Goal: Transaction & Acquisition: Purchase product/service

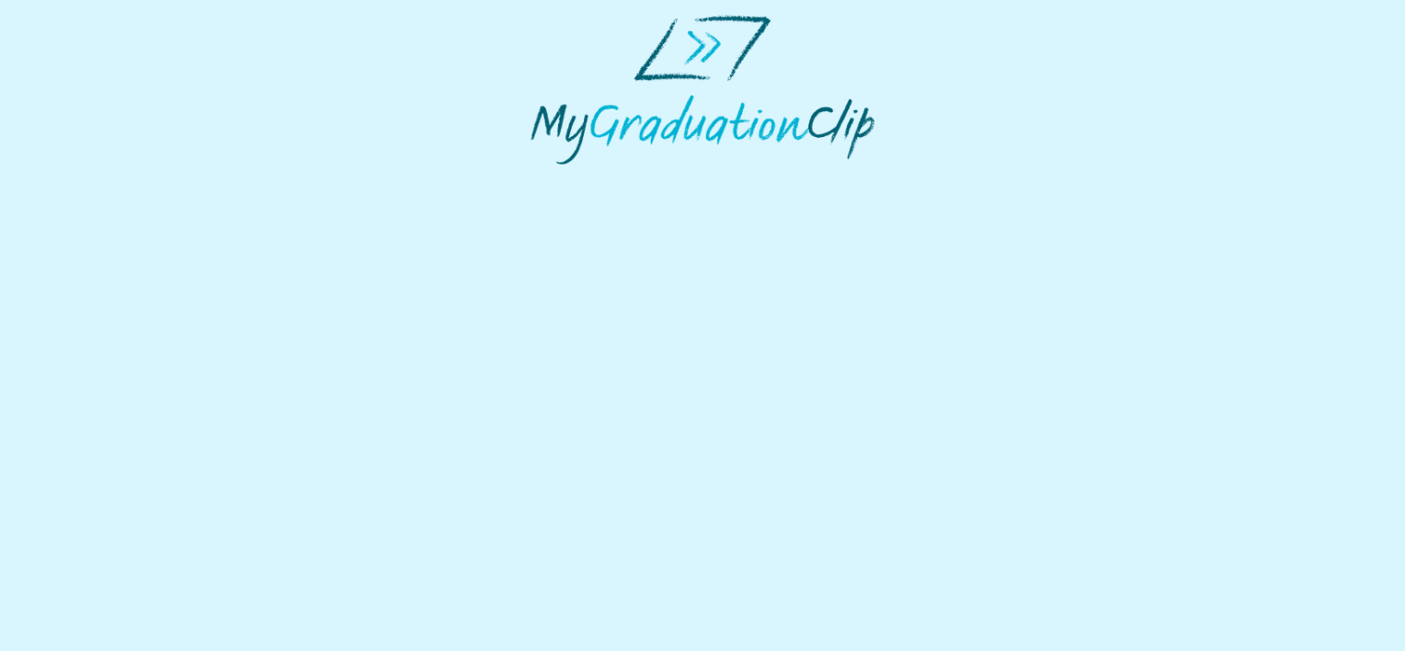
select select "**********"
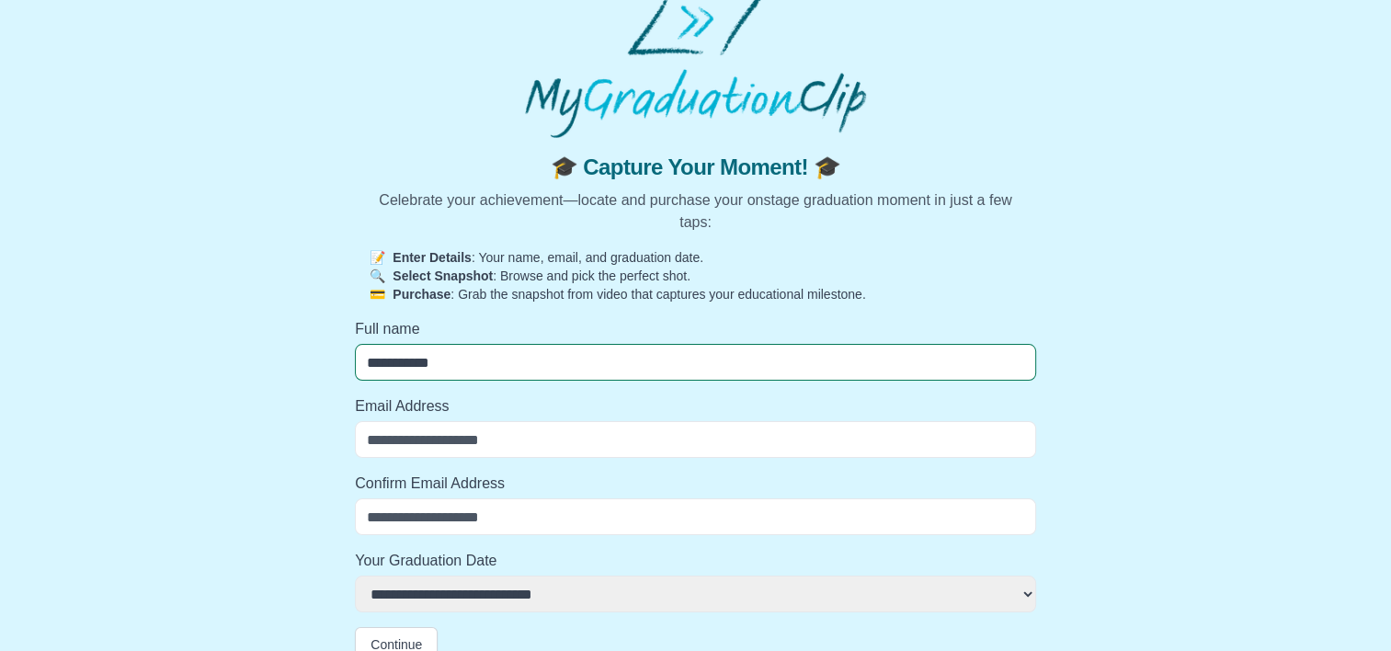
scroll to position [50, 0]
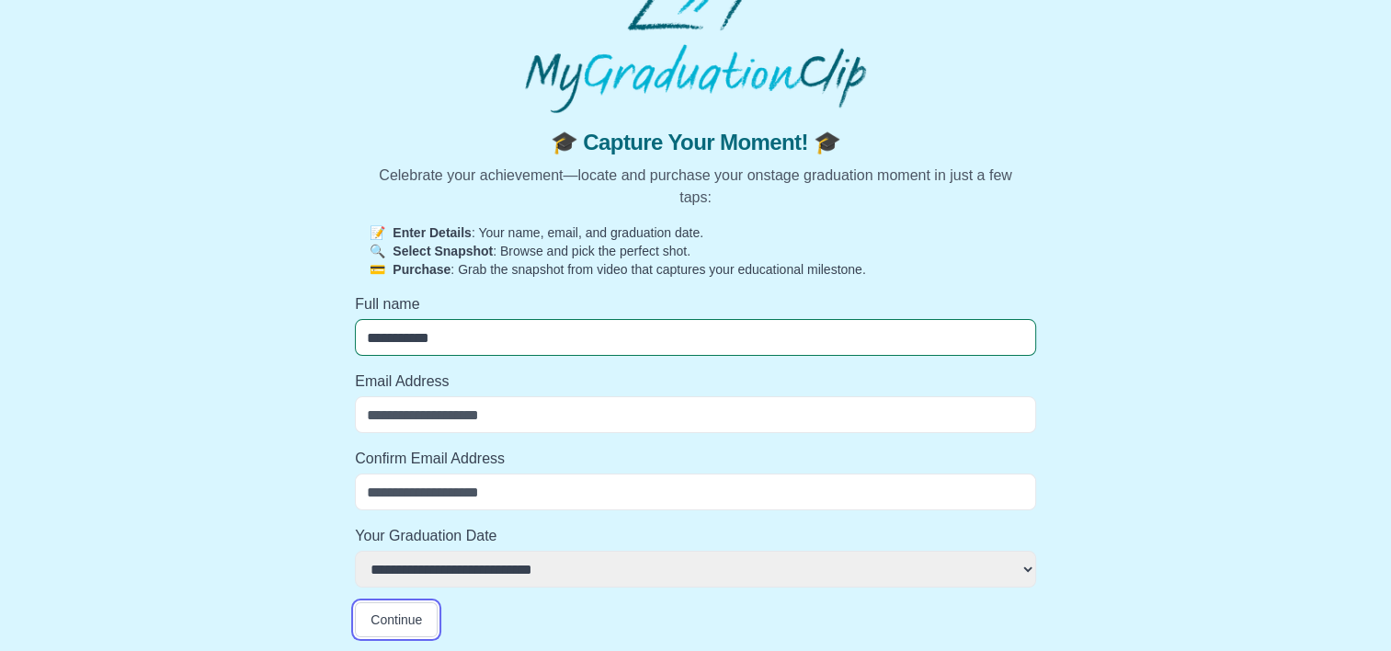
click at [393, 630] on button "Continue" at bounding box center [396, 619] width 83 height 35
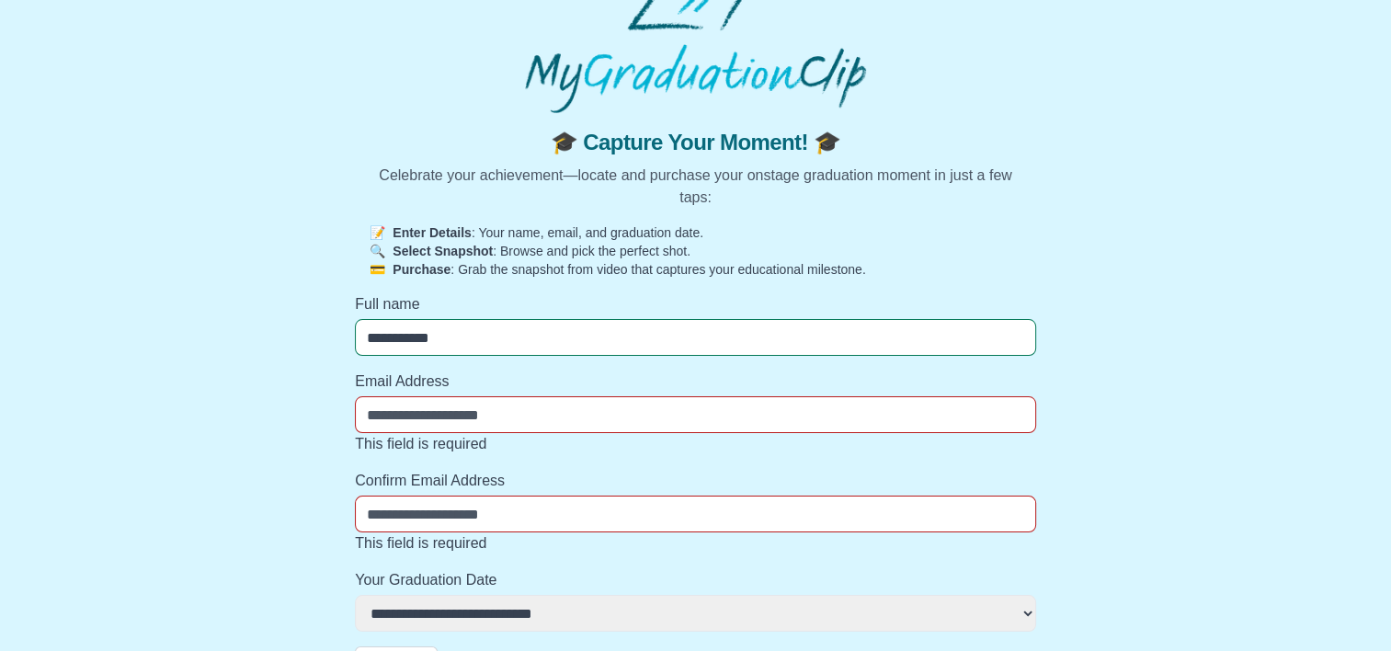
click at [556, 423] on input "Email Address" at bounding box center [695, 414] width 681 height 37
drag, startPoint x: 509, startPoint y: 421, endPoint x: 346, endPoint y: 409, distance: 164.1
click at [346, 409] on div "**********" at bounding box center [696, 397] width 1362 height 568
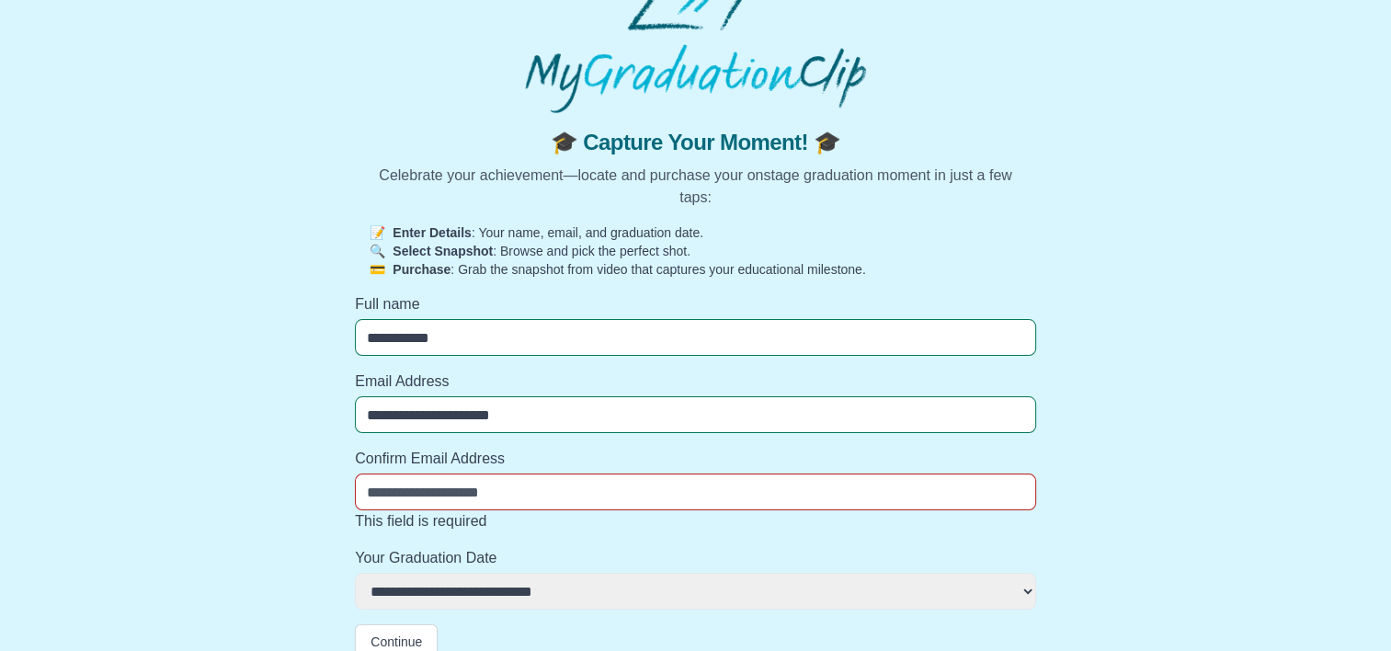
drag, startPoint x: 529, startPoint y: 412, endPoint x: 361, endPoint y: 416, distance: 167.4
click at [361, 416] on input "**********" at bounding box center [695, 414] width 681 height 37
type input "**********"
click at [438, 491] on input "Confirm Email Address" at bounding box center [695, 492] width 681 height 37
paste input "**********"
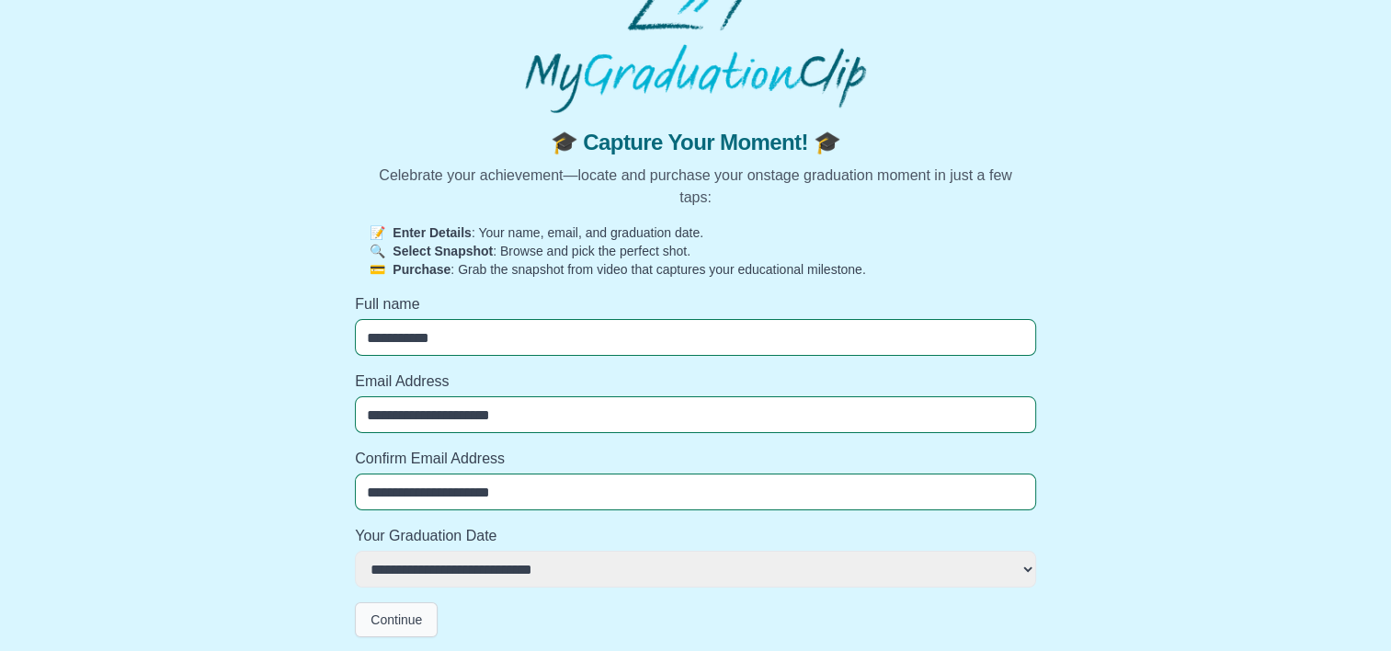
type input "**********"
click at [390, 621] on button "Continue" at bounding box center [396, 619] width 83 height 35
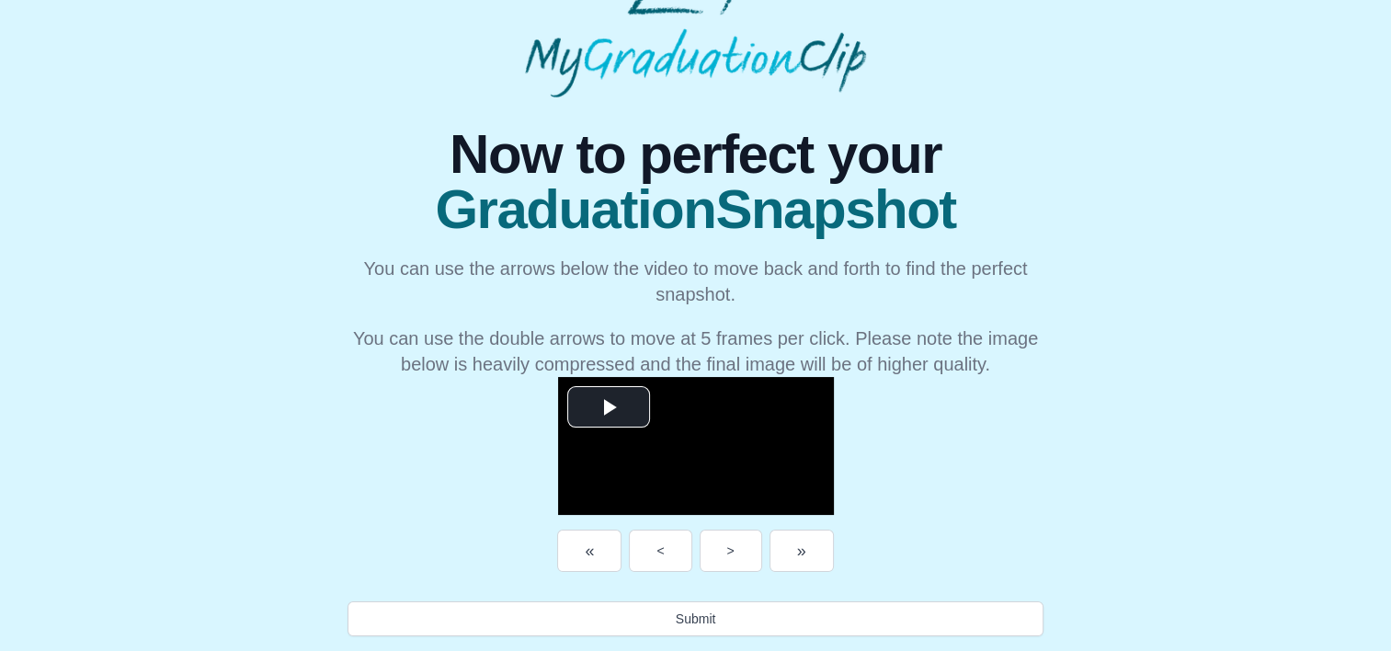
scroll to position [318, 0]
click at [609, 407] on span "Video Player" at bounding box center [609, 407] width 0 height 0
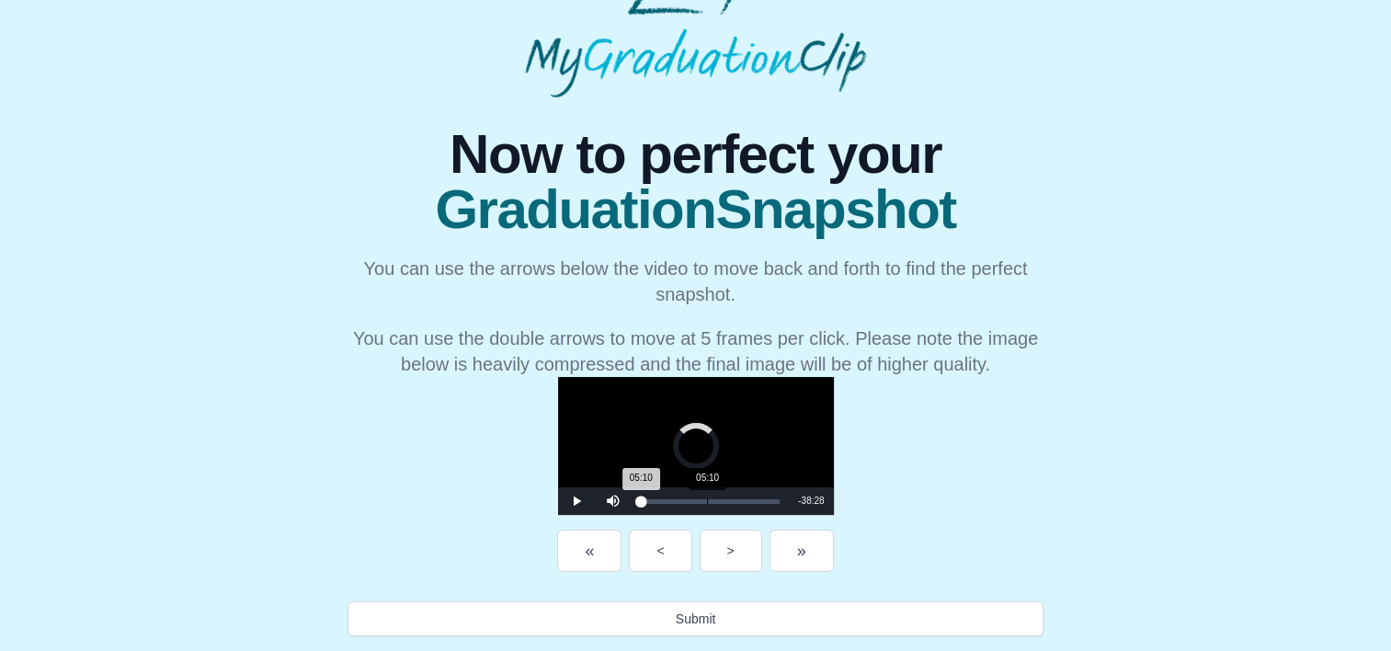
click at [632, 495] on div "Loaded : 0% 05:10 05:10 Progress : 0%" at bounding box center [711, 501] width 158 height 28
click at [787, 504] on div "11:24" at bounding box center [787, 501] width 1 height 5
click at [857, 504] on div "16:51" at bounding box center [857, 501] width 1 height 5
click at [725, 497] on div "Loaded : 0% 22:57 22:57 Progress : 0%" at bounding box center [711, 501] width 158 height 28
click at [787, 497] on div "Loaded : 0% 27:46 27:50 Progress : 0%" at bounding box center [711, 501] width 158 height 28
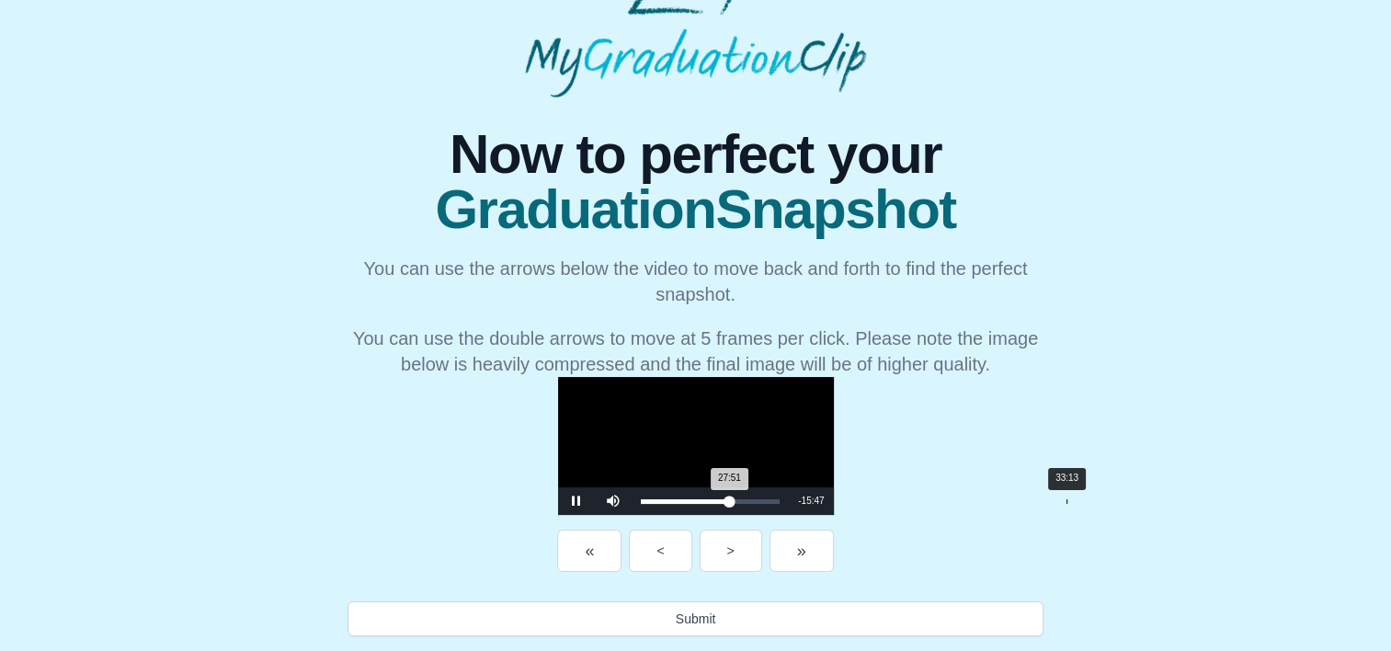
click at [790, 498] on div "Loaded : 0% 33:13 27:51 Progress : 0%" at bounding box center [711, 501] width 158 height 28
click at [1100, 500] on div "35:48" at bounding box center [1100, 501] width 1 height 5
click at [785, 502] on div "Loaded : 0% 38:56 38:48 Progress : 0%" at bounding box center [713, 501] width 144 height 5
click at [1167, 500] on div "40:43" at bounding box center [1167, 501] width 1 height 5
click at [785, 500] on div "Loaded : 0% 41:55 42:04 Progress : 0%" at bounding box center [713, 501] width 144 height 5
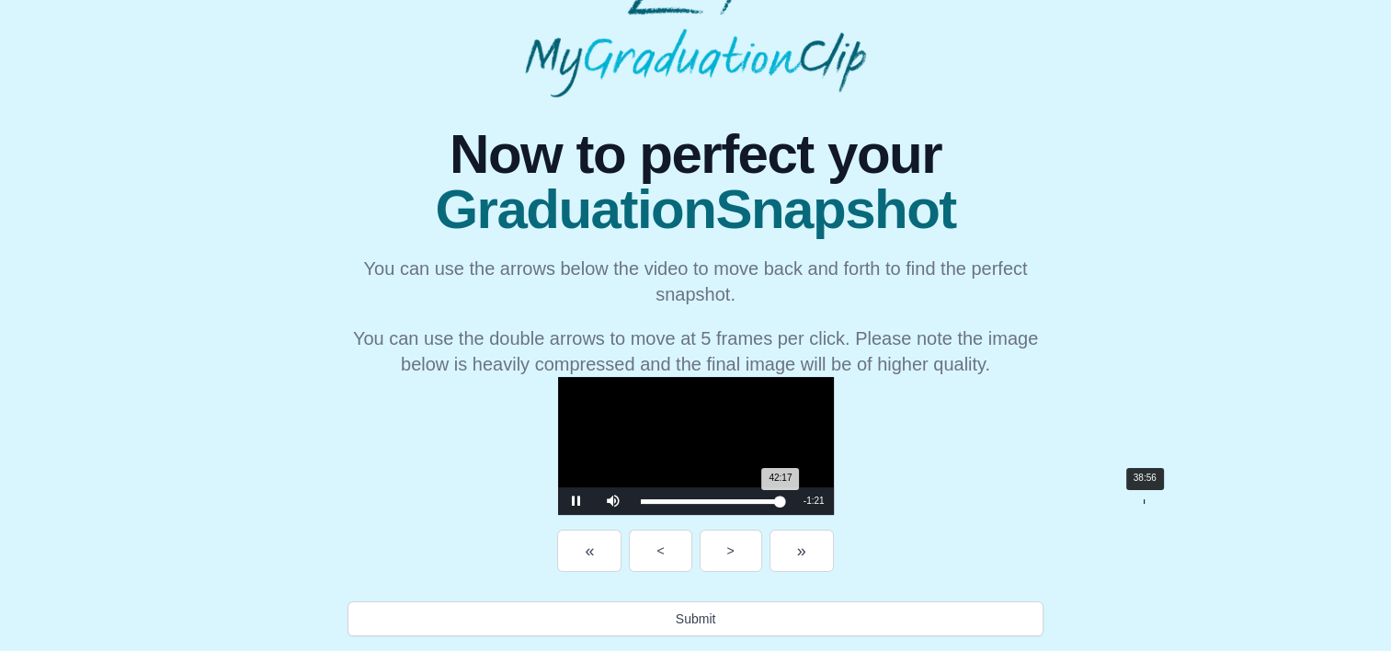
click at [794, 495] on div "Loaded : 0% 38:56 42:17 Progress : 0%" at bounding box center [713, 501] width 163 height 28
click at [794, 498] on div "Loaded : 0% 37:52 37:48 Progress : 0%" at bounding box center [713, 501] width 163 height 28
click at [794, 498] on div "Loaded : 0% 36:31 36:31 Progress : 0%" at bounding box center [713, 501] width 163 height 28
click at [794, 498] on div "Loaded : 0% 36:01 36:32 Progress : 0%" at bounding box center [713, 501] width 163 height 28
click at [760, 499] on div "35:40 Progress : 0%" at bounding box center [700, 501] width 119 height 5
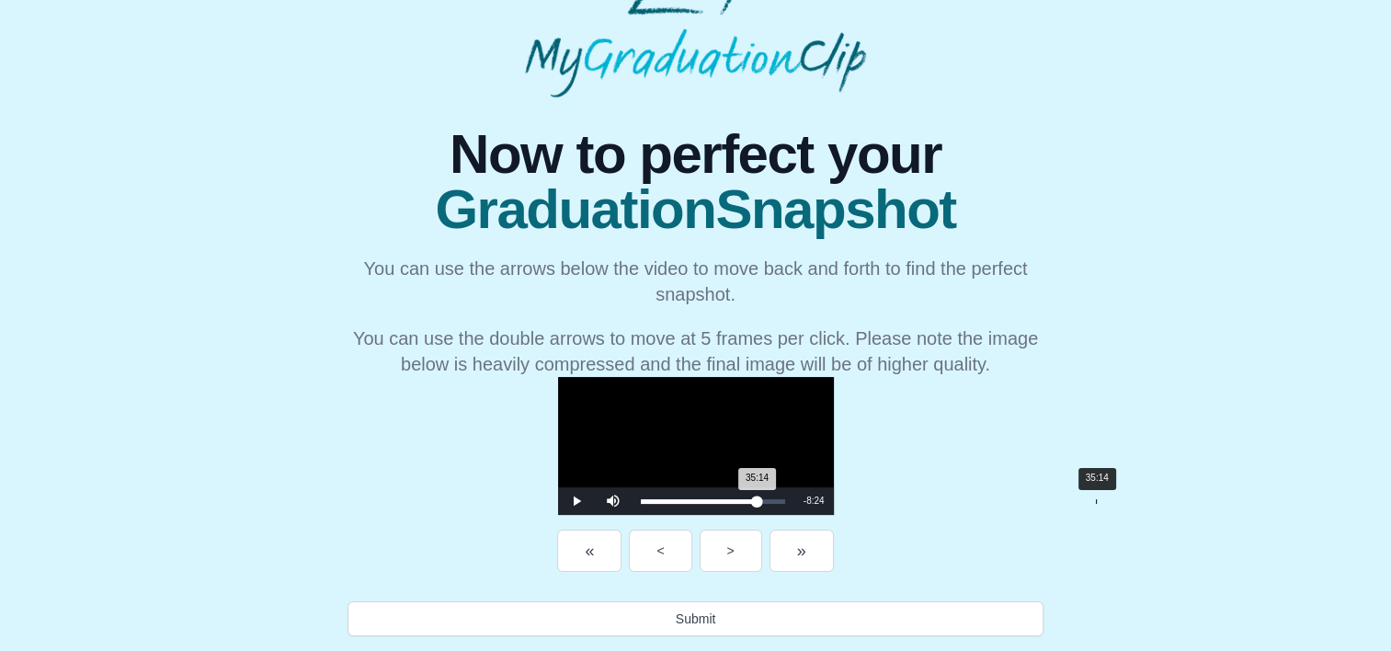
click at [758, 499] on div "35:14 Progress : 0%" at bounding box center [699, 501] width 117 height 5
click at [758, 499] on div "34:45 Progress : 0%" at bounding box center [699, 501] width 117 height 5
click at [756, 499] on div "34:10 Progress : 0%" at bounding box center [698, 501] width 115 height 5
click at [754, 499] on div "33:49 Progress : 0%" at bounding box center [697, 501] width 113 height 5
click at [753, 499] on div "33:50 Progress : 0%" at bounding box center [697, 501] width 112 height 5
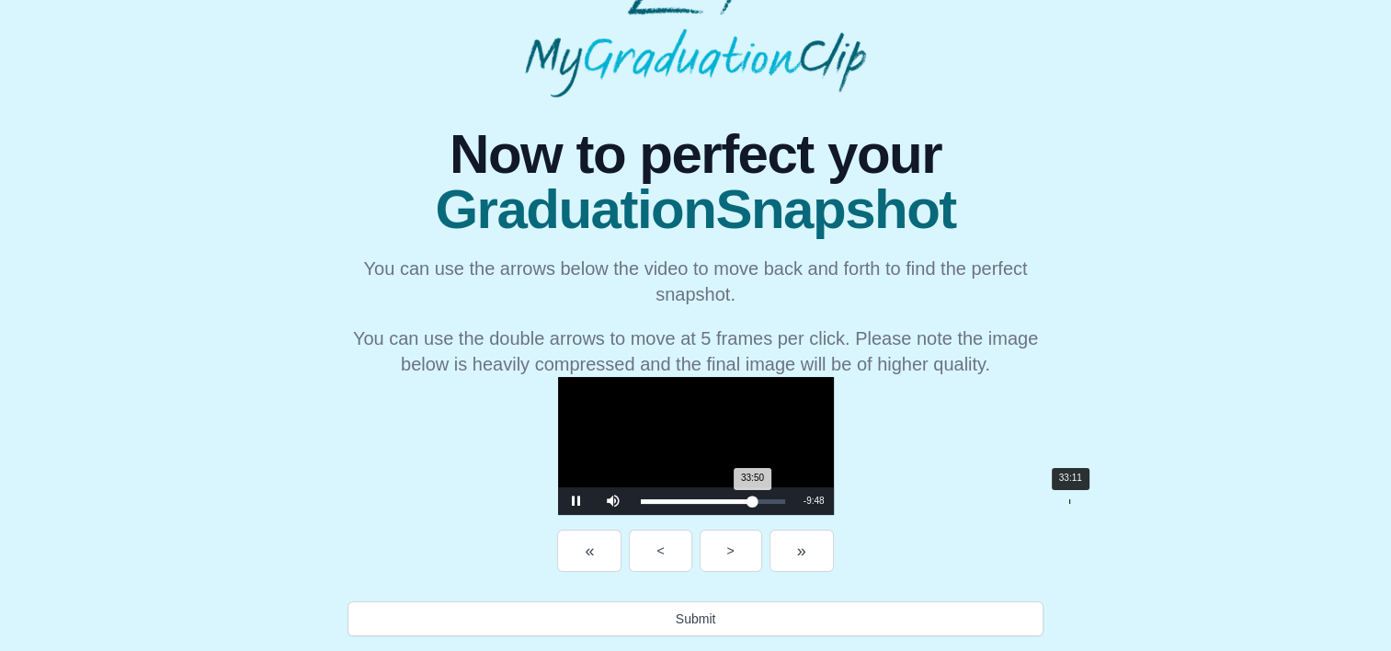
click at [794, 496] on div "Loaded : 0% 33:11 33:50 Progress : 0%" at bounding box center [713, 501] width 163 height 28
click at [747, 499] on div "32:56 Progress : 0%" at bounding box center [694, 501] width 106 height 5
click at [790, 496] on div "Loaded : 0% 32:13 32:09 Progress : 0%" at bounding box center [711, 501] width 158 height 28
click at [744, 499] on div "32:05 Progress : 0%" at bounding box center [692, 501] width 103 height 5
click at [744, 499] on div "32:06 Progress : 0%" at bounding box center [692, 501] width 103 height 5
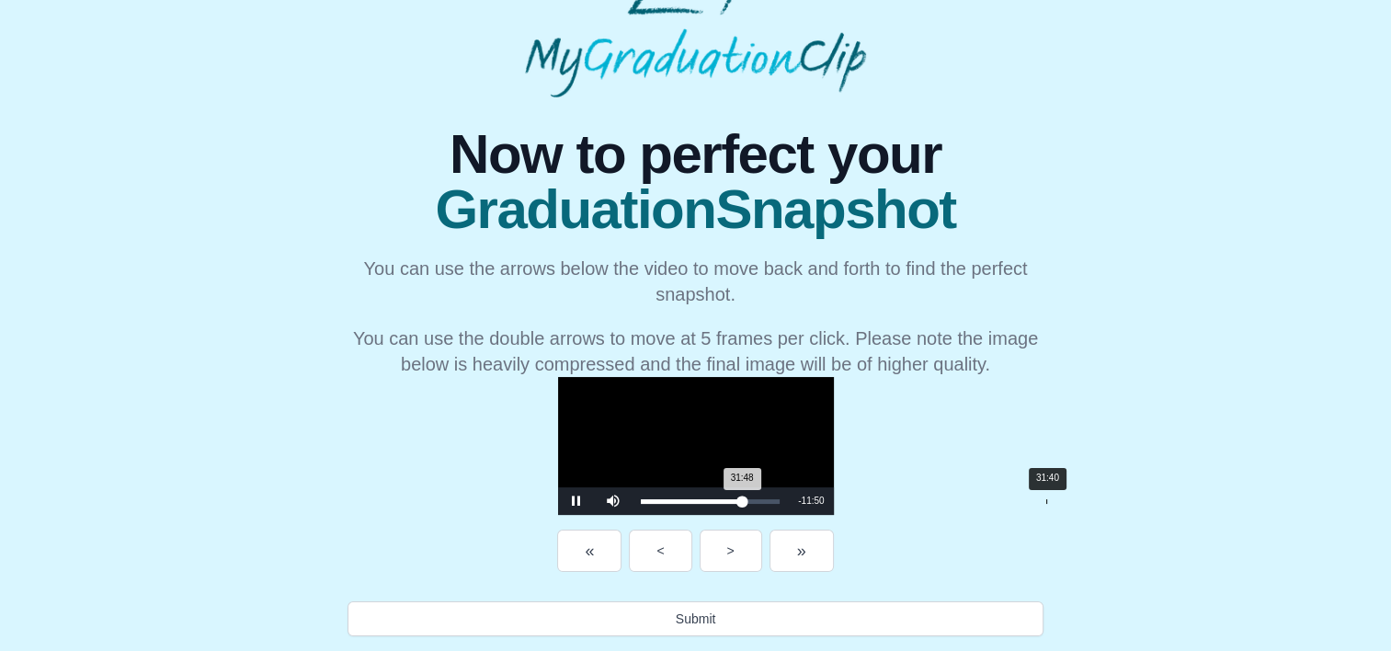
click at [743, 499] on div "31:48 Progress : 0%" at bounding box center [692, 501] width 102 height 5
click at [742, 499] on div "31:31 Progress : 0%" at bounding box center [691, 501] width 101 height 5
click at [742, 499] on div "31:35 Progress : 0%" at bounding box center [691, 501] width 101 height 5
click at [741, 499] on div "31:17 Progress : 0%" at bounding box center [691, 501] width 100 height 5
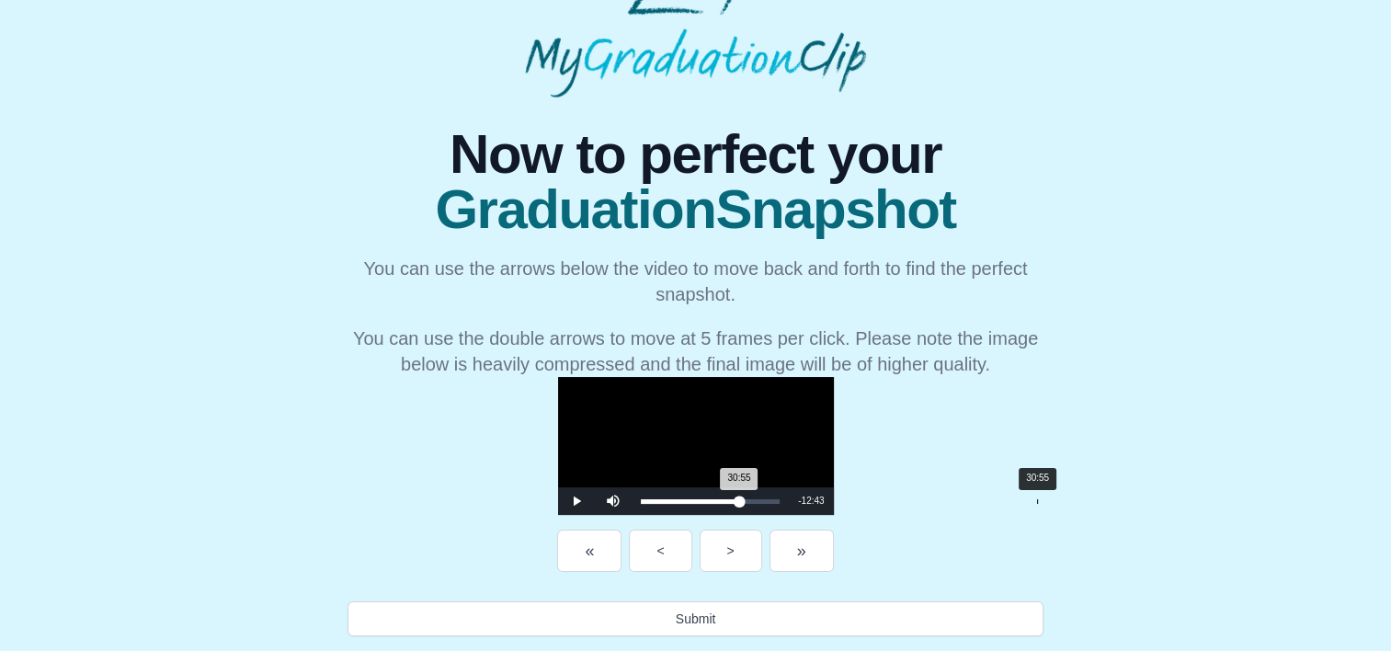
click at [739, 499] on div "30:55 Progress : 0%" at bounding box center [690, 501] width 98 height 5
click at [740, 499] on div "30:25 Progress : 0%" at bounding box center [690, 501] width 99 height 5
click at [738, 499] on div "30:25 Progress : 0%" at bounding box center [689, 501] width 97 height 5
click at [738, 499] on div "30:26 Progress : 0%" at bounding box center [689, 501] width 97 height 5
click at [737, 499] on div "29:51 Progress : 0%" at bounding box center [689, 501] width 97 height 5
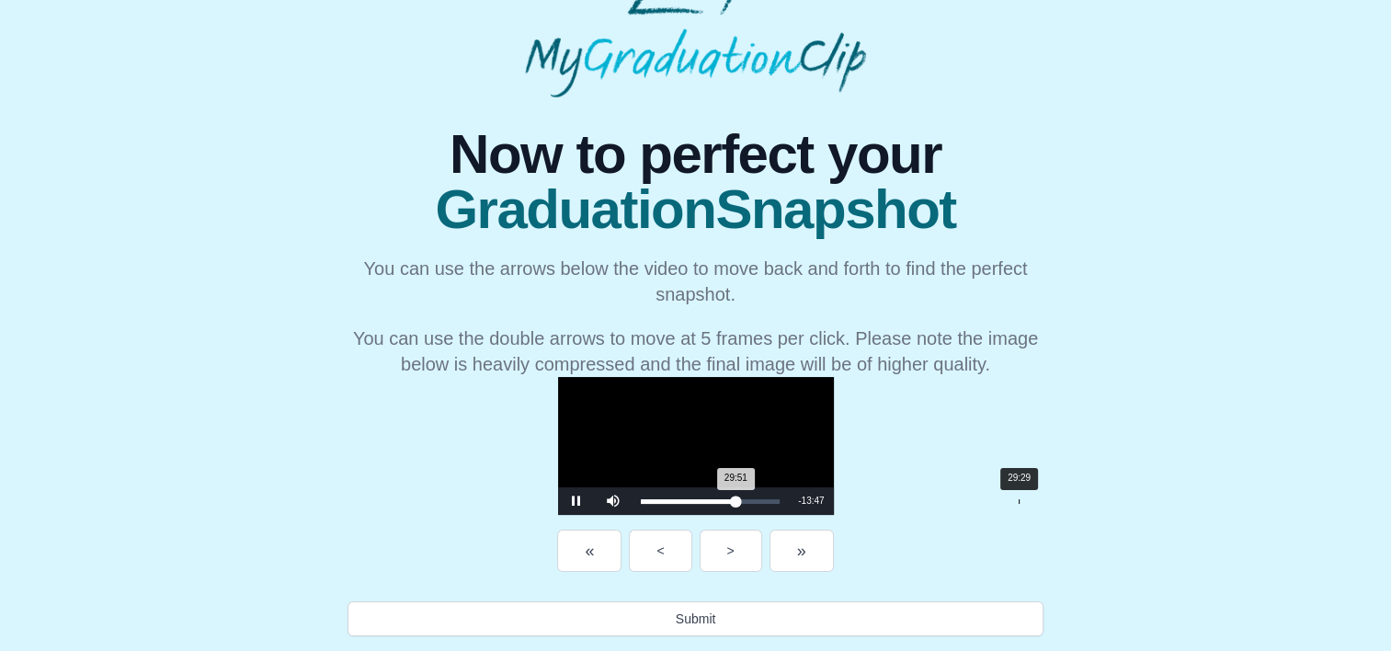
click at [737, 499] on div "29:51 Progress : 0%" at bounding box center [689, 501] width 96 height 5
click at [736, 499] on div "29:31 Progress : 0%" at bounding box center [688, 501] width 95 height 5
click at [790, 497] on div "Loaded : 0% 28:33 29:17 Progress : 0%" at bounding box center [711, 501] width 158 height 28
click at [731, 499] on div "28:12 Progress : 0%" at bounding box center [686, 501] width 90 height 5
click at [731, 499] on div "27:42 Progress : 0%" at bounding box center [686, 501] width 90 height 5
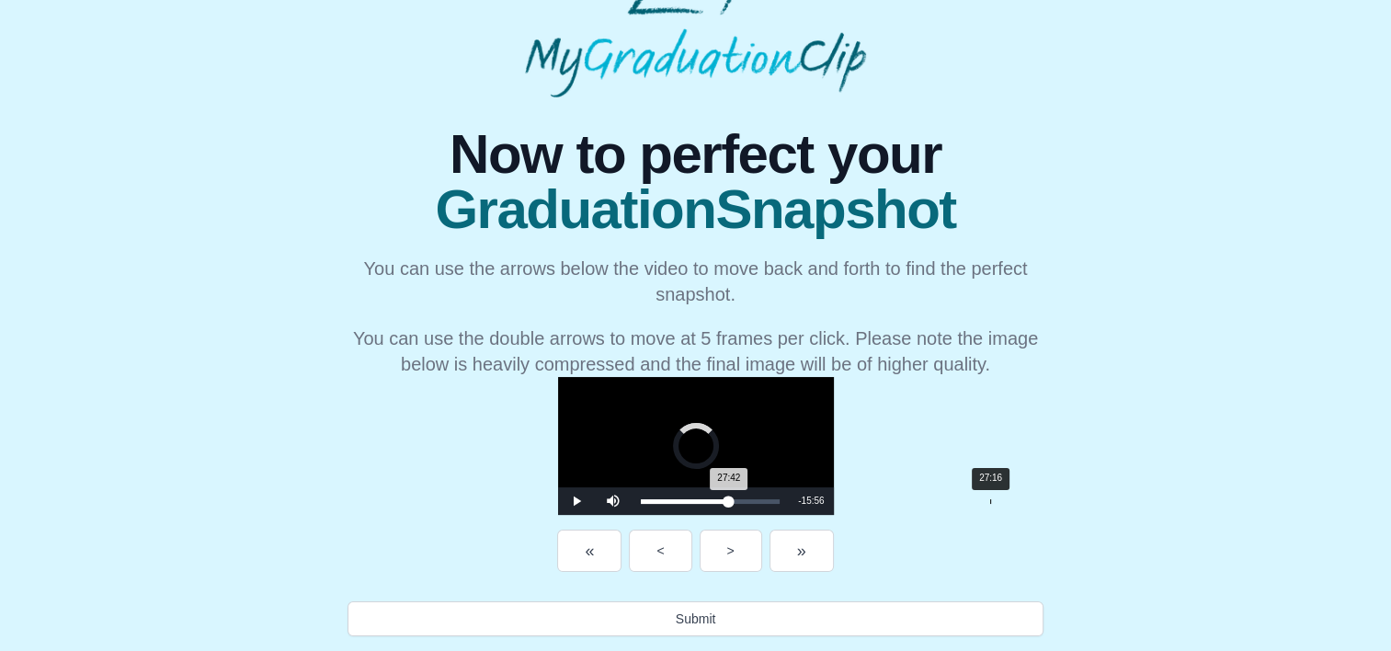
click at [729, 499] on div "27:42 Progress : 0%" at bounding box center [685, 501] width 88 height 5
click at [728, 499] on div "27:16 Progress : 0%" at bounding box center [684, 501] width 87 height 5
click at [726, 499] on div "26:46 Progress : 0%" at bounding box center [684, 501] width 86 height 5
click at [726, 500] on div "26:15 Progress : 0%" at bounding box center [684, 501] width 86 height 5
click at [725, 500] on div "26:16 Progress : 0%" at bounding box center [683, 501] width 84 height 5
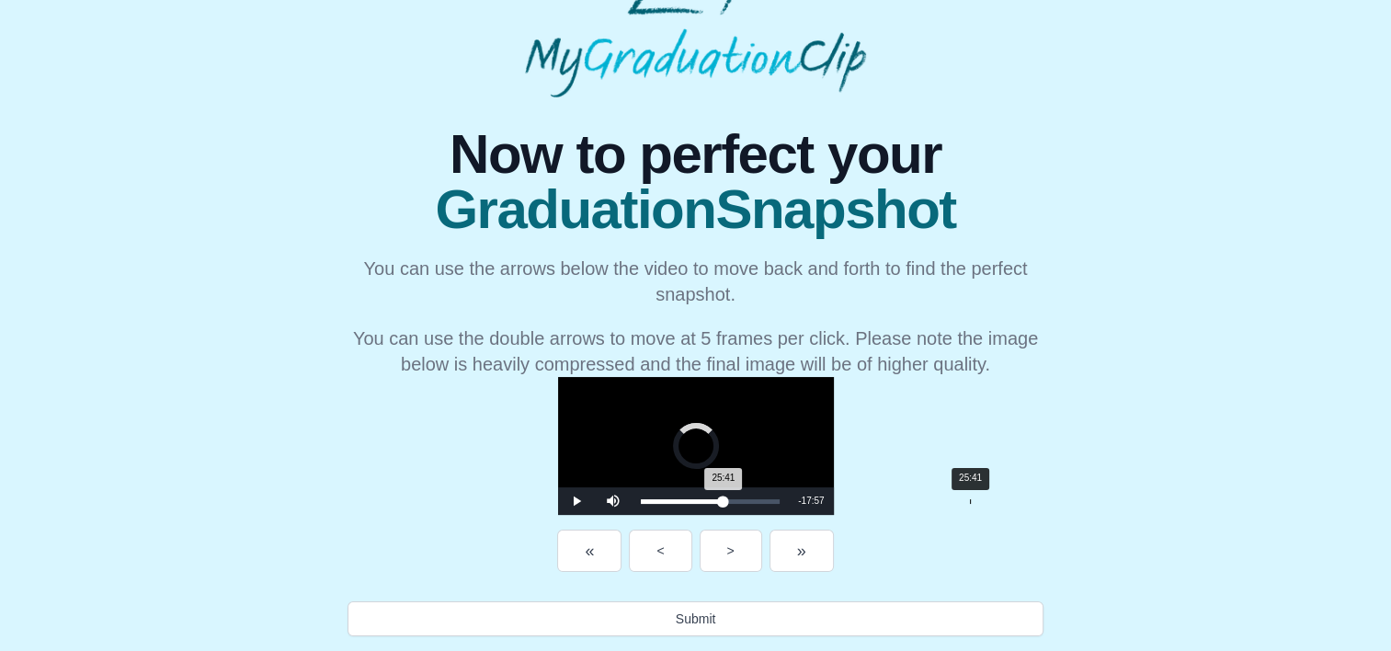
click at [724, 500] on div "25:41 Progress : 0%" at bounding box center [682, 501] width 83 height 5
click at [724, 499] on div "25:15 Progress : 0%" at bounding box center [682, 501] width 83 height 5
click at [722, 499] on div "24:58 Progress : 0%" at bounding box center [681, 501] width 81 height 5
click at [721, 499] on div "24:28 Progress : 0%" at bounding box center [681, 501] width 80 height 5
click at [719, 499] on div "24:15 Progress : 0%" at bounding box center [680, 501] width 78 height 5
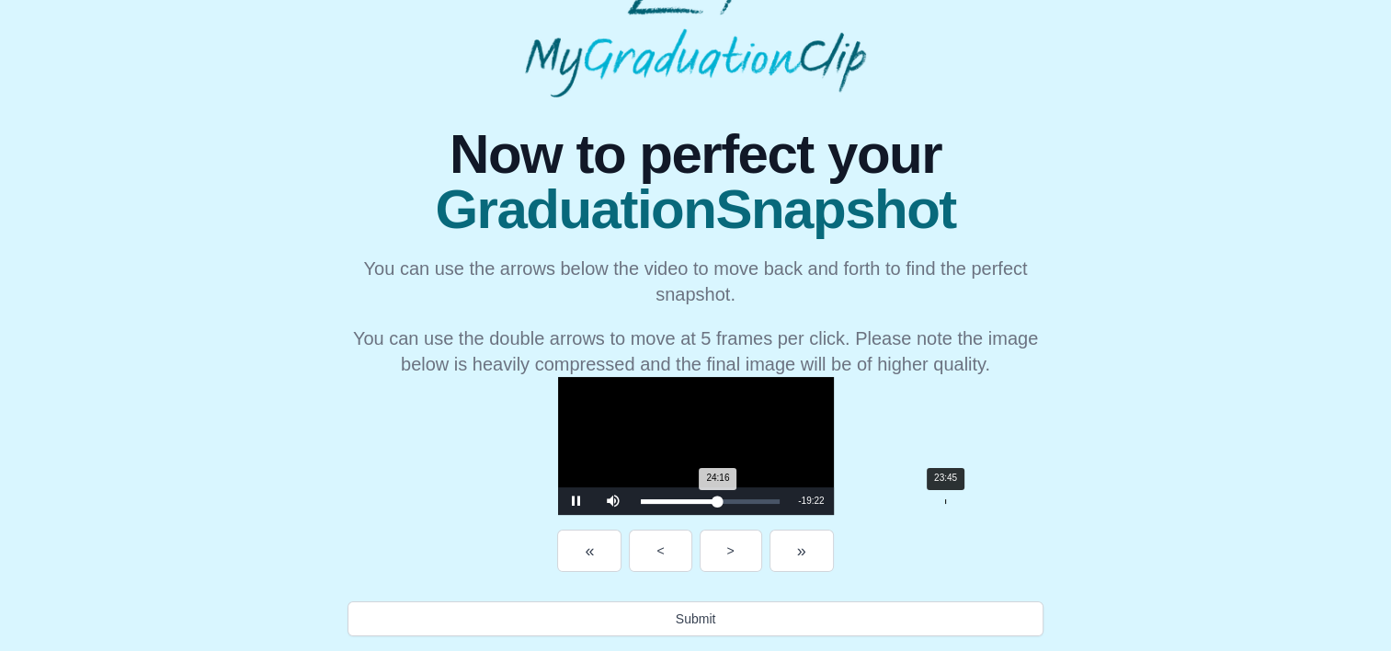
click at [718, 499] on div "24:16 Progress : 0%" at bounding box center [679, 501] width 77 height 5
click at [717, 499] on div "23:46 Progress : 0%" at bounding box center [679, 501] width 76 height 5
click at [716, 499] on div "23:42 Progress : 0%" at bounding box center [678, 501] width 75 height 5
click at [716, 499] on div "23:23 Progress : 0%" at bounding box center [678, 501] width 75 height 5
click at [715, 499] on div "23:23 Progress : 0%" at bounding box center [678, 501] width 74 height 5
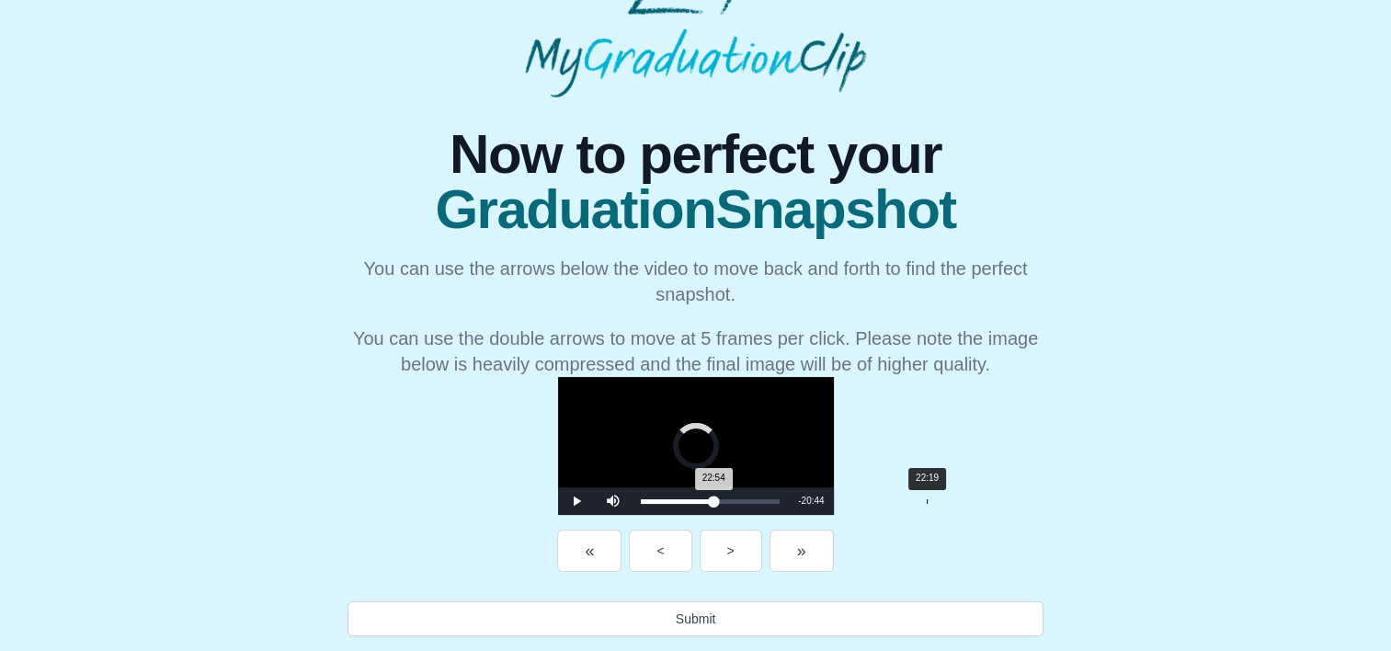
click at [714, 499] on div "22:54 Progress : 0%" at bounding box center [678, 501] width 74 height 5
click at [713, 499] on div "22:19 Progress : 0%" at bounding box center [677, 501] width 72 height 5
click at [713, 500] on div "22:06 Progress : 0%" at bounding box center [677, 501] width 72 height 5
click at [711, 500] on div "21:53 Progress : 0%" at bounding box center [676, 501] width 71 height 5
click at [708, 500] on div "21:53 Progress : 0%" at bounding box center [676, 501] width 70 height 5
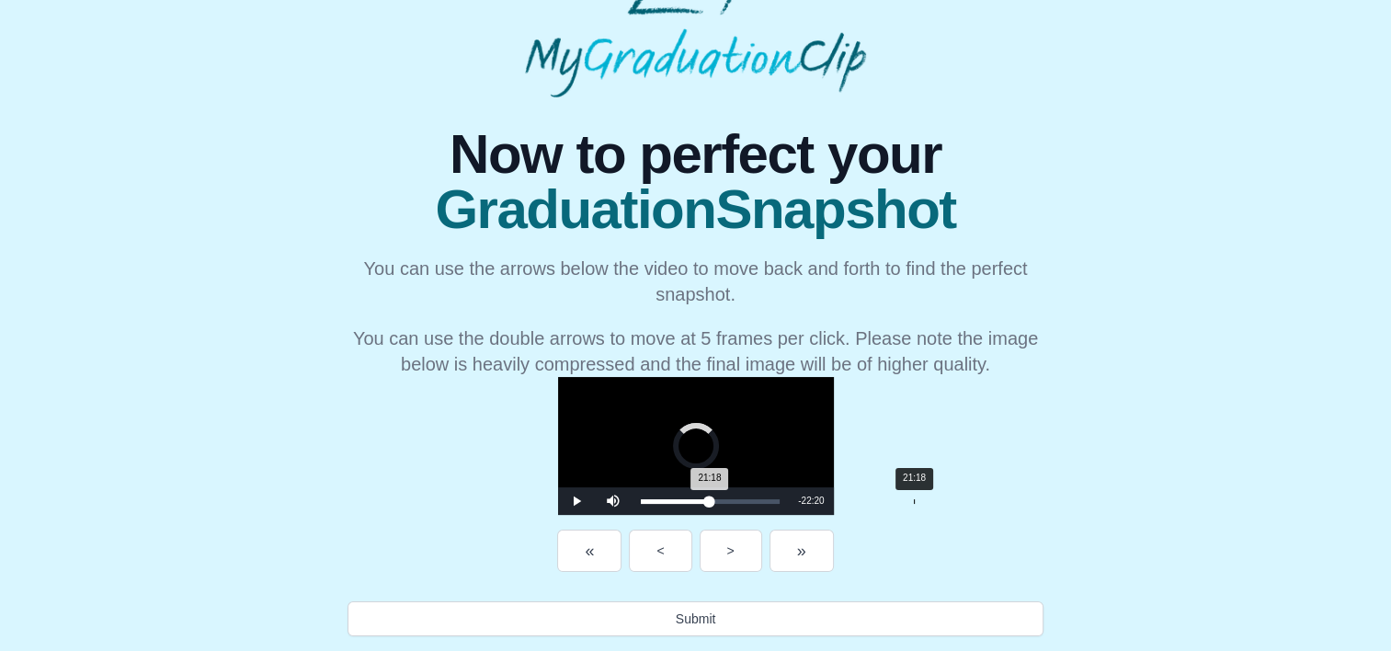
click at [703, 500] on div "21:18 Progress : 0%" at bounding box center [675, 501] width 69 height 5
click at [701, 501] on div "21:05 Progress : 0%" at bounding box center [675, 501] width 68 height 5
click at [698, 501] on div "21:06 Progress : 0%" at bounding box center [674, 501] width 67 height 5
click at [695, 501] on div "20:40 Progress : 0%" at bounding box center [674, 501] width 67 height 5
click at [694, 499] on div "20:56 Progress : 0%" at bounding box center [674, 501] width 67 height 5
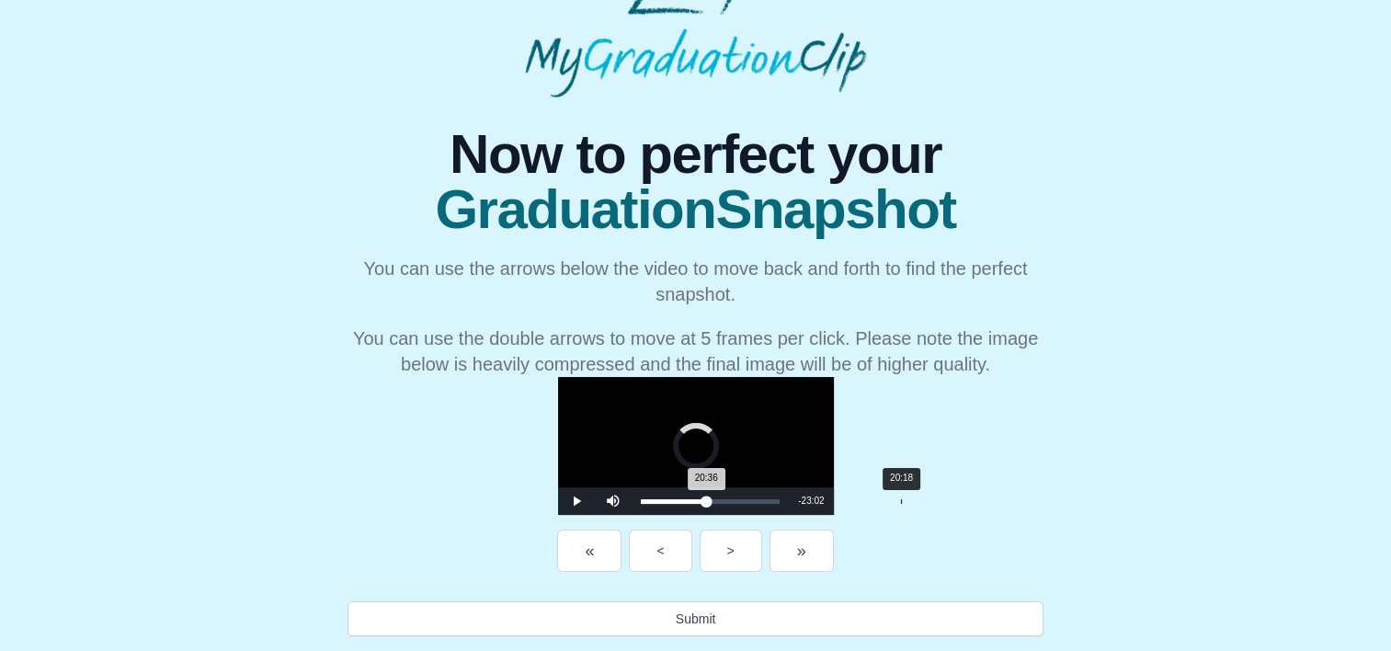
click at [691, 499] on div "20:36 Progress : 0%" at bounding box center [674, 501] width 66 height 5
click at [685, 499] on div "19:52 Progress : 0%" at bounding box center [673, 501] width 65 height 5
click at [684, 499] on div "19:48 Progress : 0%" at bounding box center [672, 501] width 63 height 5
click at [677, 499] on div "19:49 Progress : 0%" at bounding box center [672, 501] width 63 height 5
click at [677, 499] on div "19:14 Progress : 0%" at bounding box center [672, 501] width 62 height 5
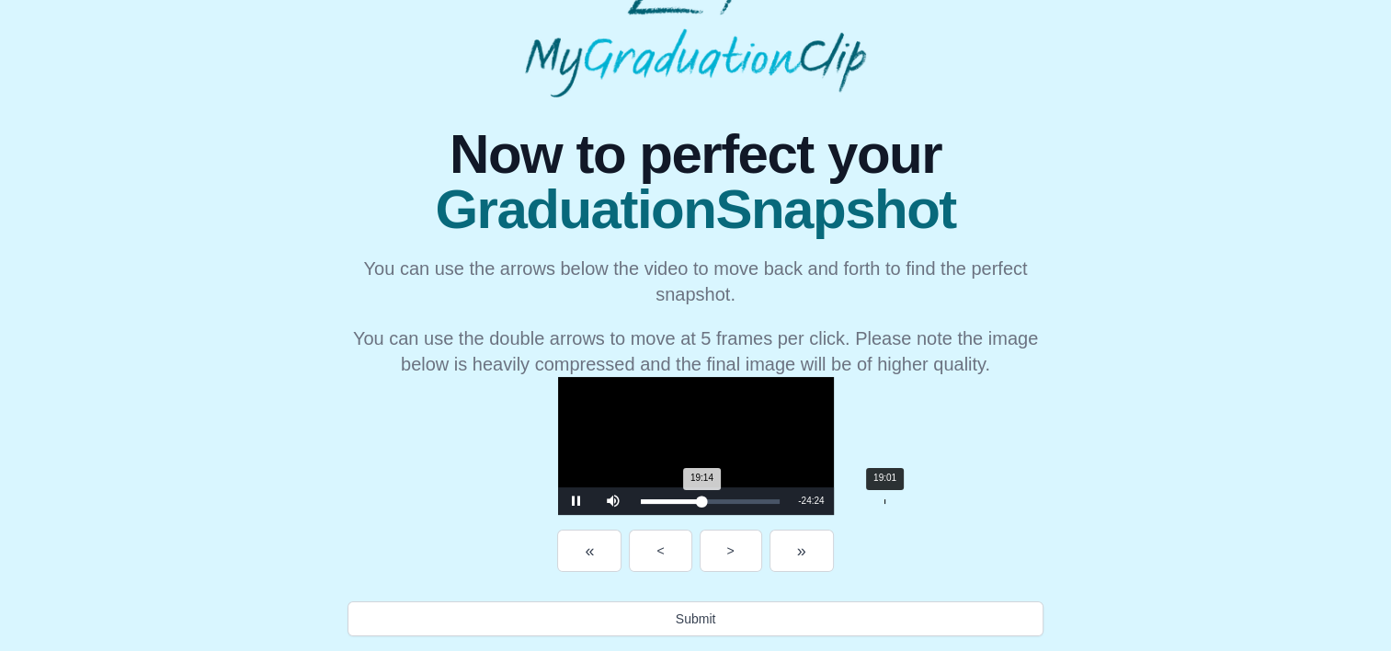
click at [674, 499] on div "19:14 Progress : 0%" at bounding box center [672, 501] width 62 height 5
click at [673, 499] on div "18:56 Progress : 0%" at bounding box center [671, 501] width 61 height 5
click at [671, 499] on div "18:57 Progress : 0%" at bounding box center [671, 501] width 61 height 5
click at [663, 498] on div "Loaded : 0% 18:09 18:09 Progress : 0%" at bounding box center [711, 501] width 158 height 28
click at [660, 499] on div "17:56 Progress : 0%" at bounding box center [670, 501] width 58 height 5
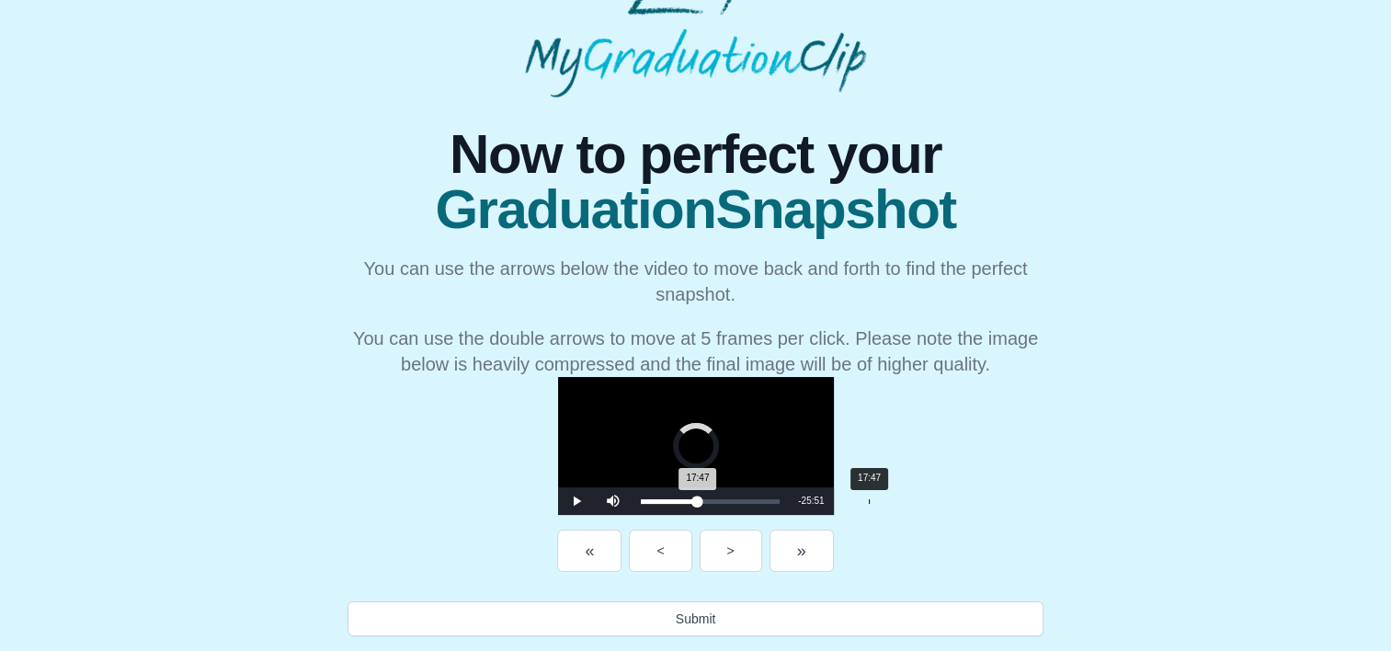
click at [658, 499] on div "17:47 Progress : 0%" at bounding box center [669, 501] width 57 height 5
click at [655, 499] on div "17:30 Progress : 0%" at bounding box center [669, 501] width 57 height 5
click at [655, 499] on div "17:30 Progress : 0%" at bounding box center [669, 501] width 56 height 5
click at [653, 499] on div "17:32 Progress : 0%" at bounding box center [669, 501] width 56 height 5
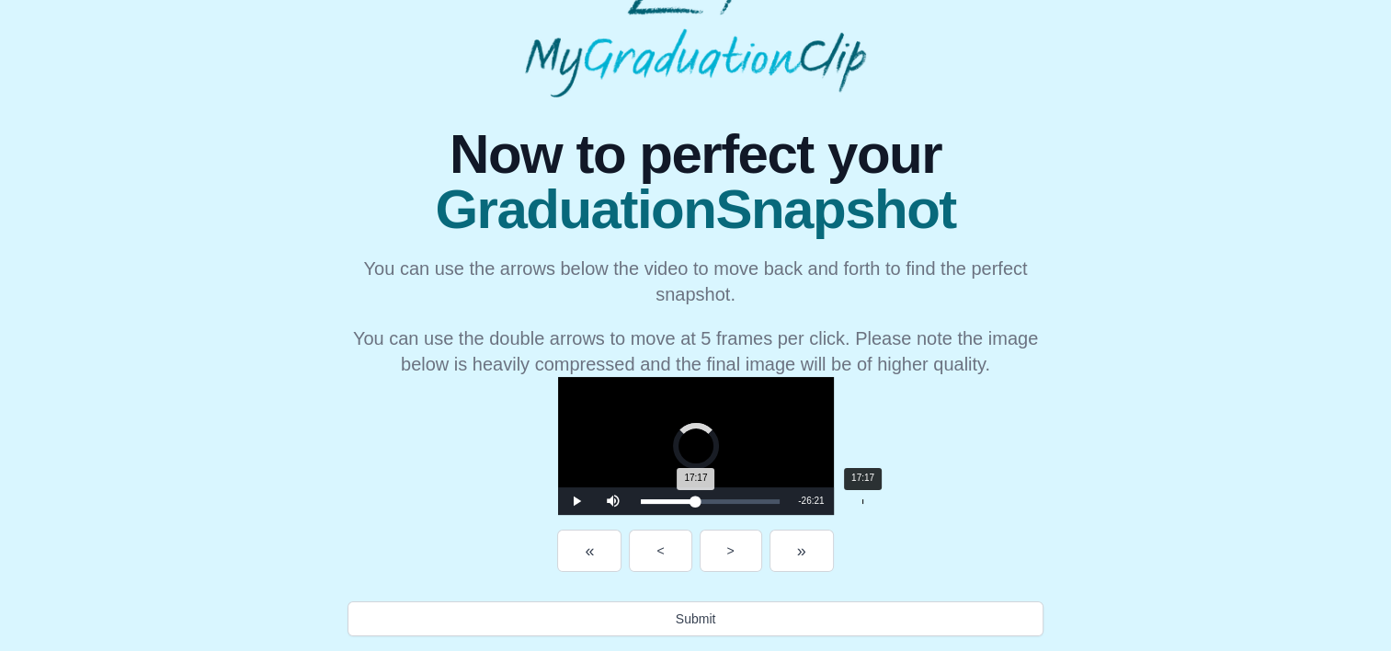
click at [652, 499] on div "17:17 Progress : 0%" at bounding box center [668, 501] width 55 height 5
click at [651, 500] on div "17:13 Progress : 0%" at bounding box center [668, 501] width 55 height 5
click at [649, 500] on div "17:04 Progress : 0%" at bounding box center [668, 501] width 55 height 5
click at [645, 499] on div "17:06 Progress : 0%" at bounding box center [668, 501] width 54 height 5
click at [645, 499] on div "16:47 Progress : 0%" at bounding box center [667, 501] width 53 height 5
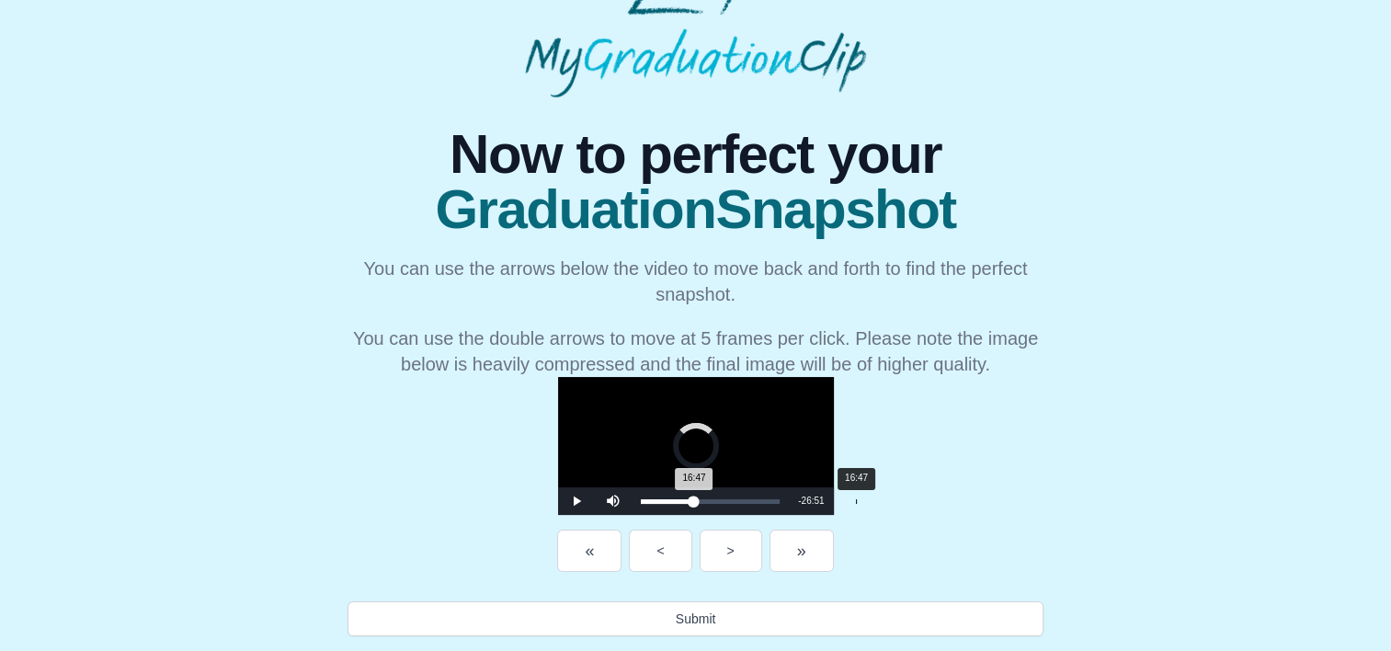
click at [645, 499] on div "16:47 Progress : 0%" at bounding box center [667, 501] width 53 height 5
click at [644, 499] on div "16:48 Progress : 0%" at bounding box center [667, 501] width 53 height 5
click at [644, 499] on div "16:40 Progress : 0%" at bounding box center [667, 501] width 53 height 5
click at [641, 500] on div "16:21 Progress : 0%" at bounding box center [667, 501] width 52 height 5
click at [641, 500] on div "16:22 Progress : 0%" at bounding box center [667, 501] width 52 height 5
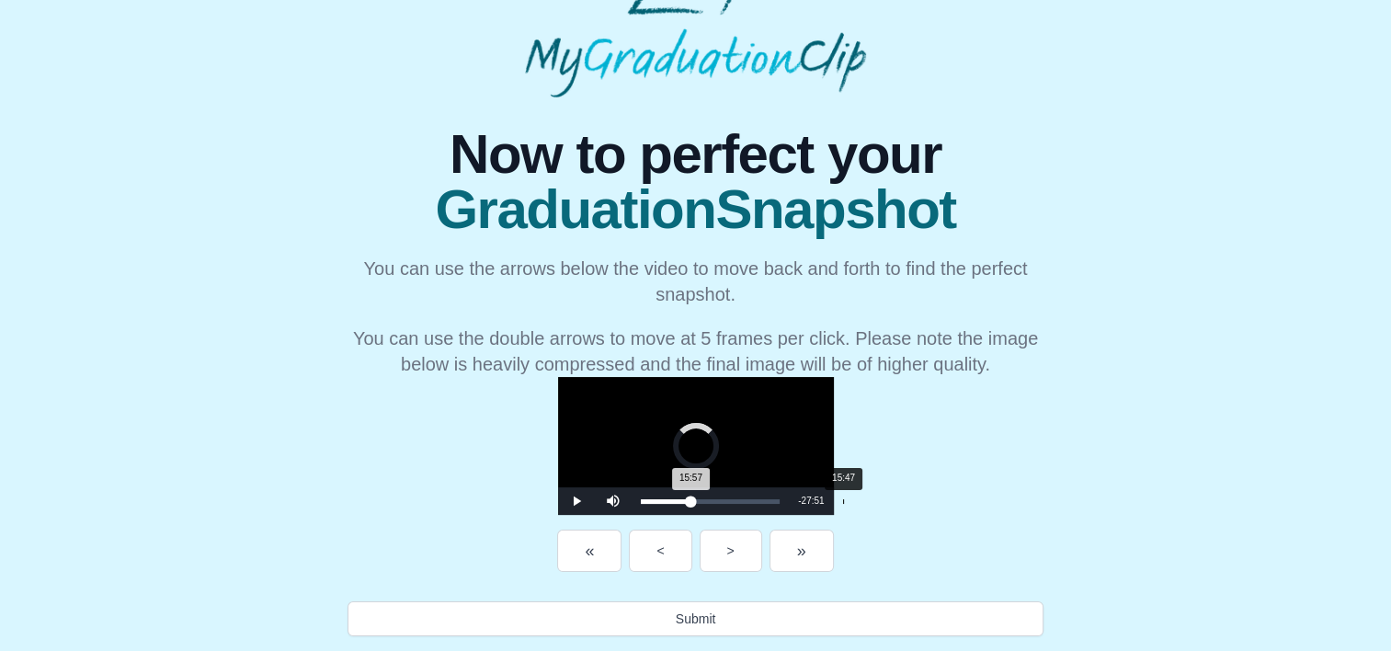
click at [641, 500] on div "15:57 Progress : 0%" at bounding box center [666, 501] width 51 height 5
click at [641, 499] on div "15:48 Progress : 0%" at bounding box center [666, 501] width 51 height 5
click at [641, 499] on div "15:22 Progress : 0%" at bounding box center [665, 501] width 49 height 5
click at [641, 499] on div "14:51 Progress : 0%" at bounding box center [665, 501] width 48 height 5
click at [641, 499] on div "14:21 Progress : 0%" at bounding box center [665, 501] width 48 height 5
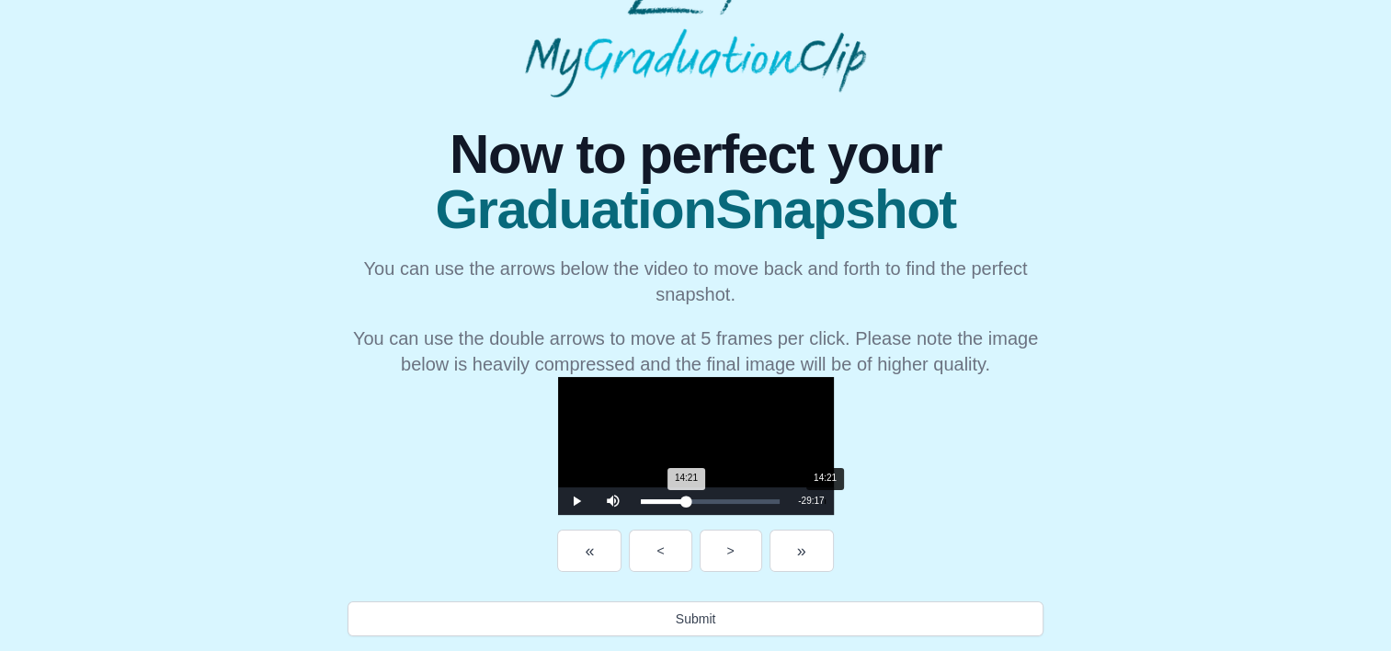
click at [641, 499] on div "14:21 Progress : 0%" at bounding box center [664, 501] width 46 height 5
click at [641, 499] on div "14:22 Progress : 0%" at bounding box center [664, 501] width 46 height 5
click at [641, 501] on div "14:03 Progress : 0%" at bounding box center [664, 501] width 46 height 5
click at [641, 501] on div "14:05 Progress : 0%" at bounding box center [663, 501] width 45 height 5
click at [641, 501] on div "13:46 Progress : 0%" at bounding box center [663, 501] width 44 height 5
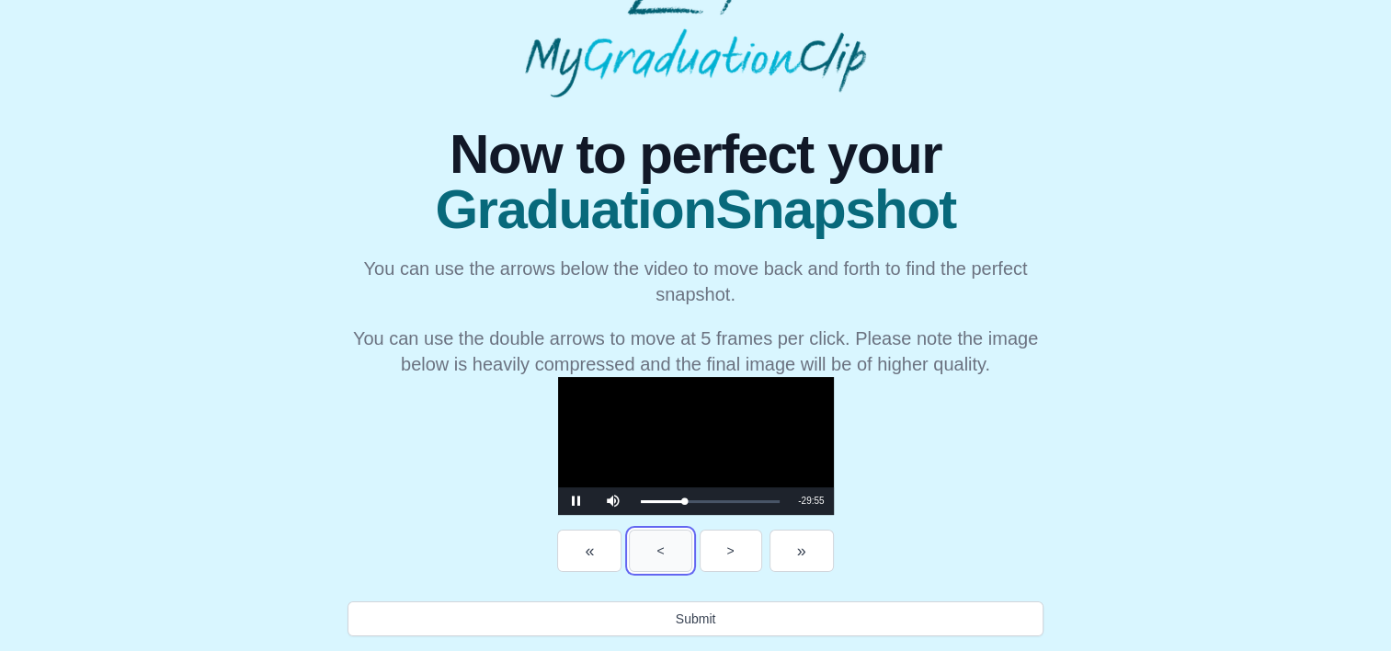
click at [629, 557] on button "<" at bounding box center [660, 551] width 63 height 42
click at [641, 501] on div "13:29 Progress : 0%" at bounding box center [663, 501] width 44 height 5
click at [641, 500] on div "13:30 Progress : 0%" at bounding box center [662, 501] width 43 height 5
click at [641, 499] on div "13:03 Progress : 0%" at bounding box center [661, 501] width 41 height 5
click at [641, 499] on div "12:50 Progress : 0%" at bounding box center [661, 501] width 41 height 5
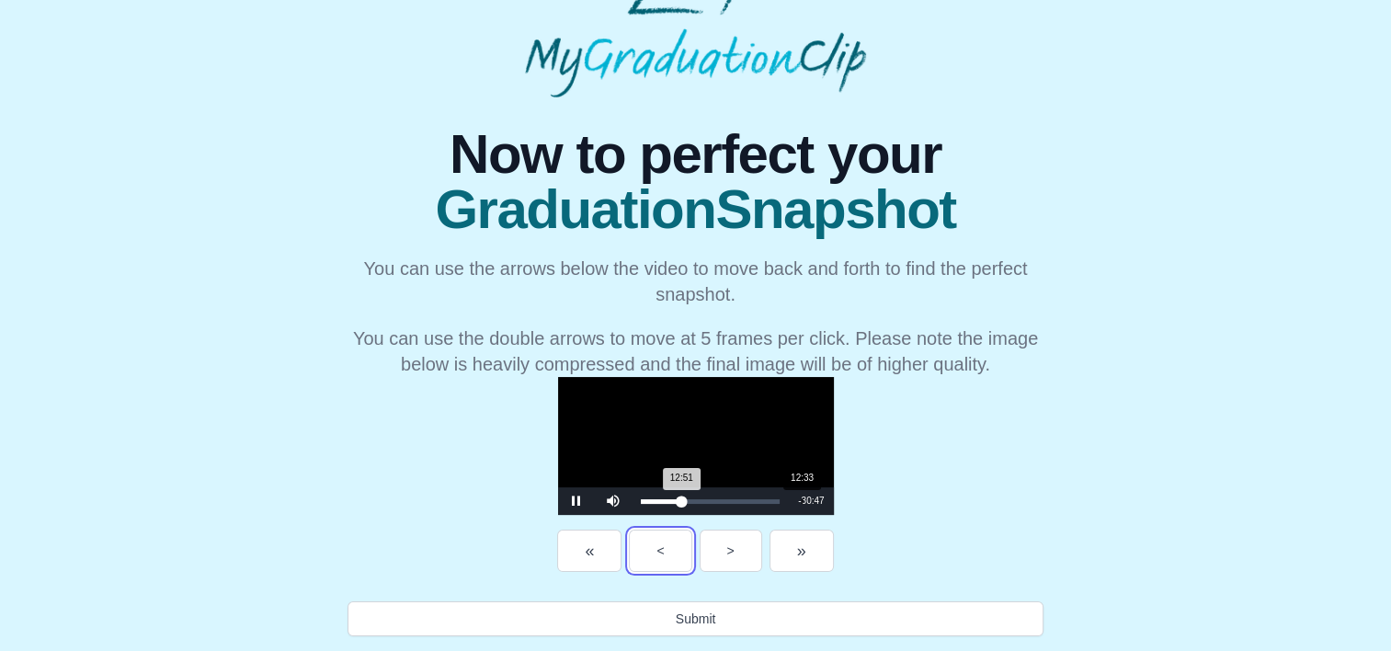
click at [641, 500] on div "12:51 Progress : 0%" at bounding box center [661, 501] width 41 height 5
click at [641, 500] on div "12:34 Progress : 0%" at bounding box center [661, 501] width 40 height 5
click at [641, 500] on div "12:21 Progress : 0%" at bounding box center [661, 501] width 40 height 5
click at [641, 501] on div "12:17 Progress : 0%" at bounding box center [661, 501] width 40 height 5
click at [641, 500] on div "11:37 Progress : 0%" at bounding box center [660, 501] width 39 height 5
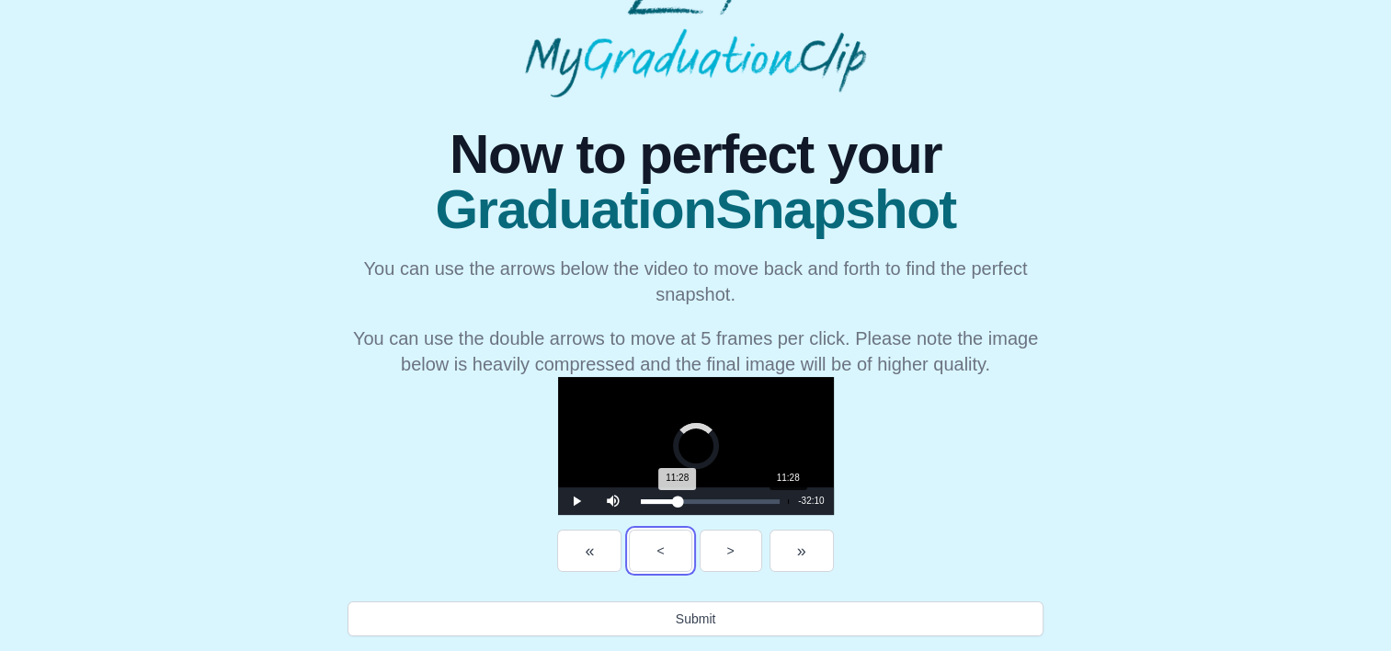
click at [641, 500] on div "11:28 Progress : 0%" at bounding box center [660, 501] width 38 height 5
click at [641, 500] on div "11:20 Progress : 0%" at bounding box center [659, 501] width 37 height 5
click at [641, 499] on div "11:03 Progress : 0%" at bounding box center [659, 501] width 36 height 5
click at [641, 499] on div "10:54 Progress : 0%" at bounding box center [659, 501] width 36 height 5
click at [641, 500] on div "10:55 Progress : 0%" at bounding box center [658, 501] width 35 height 5
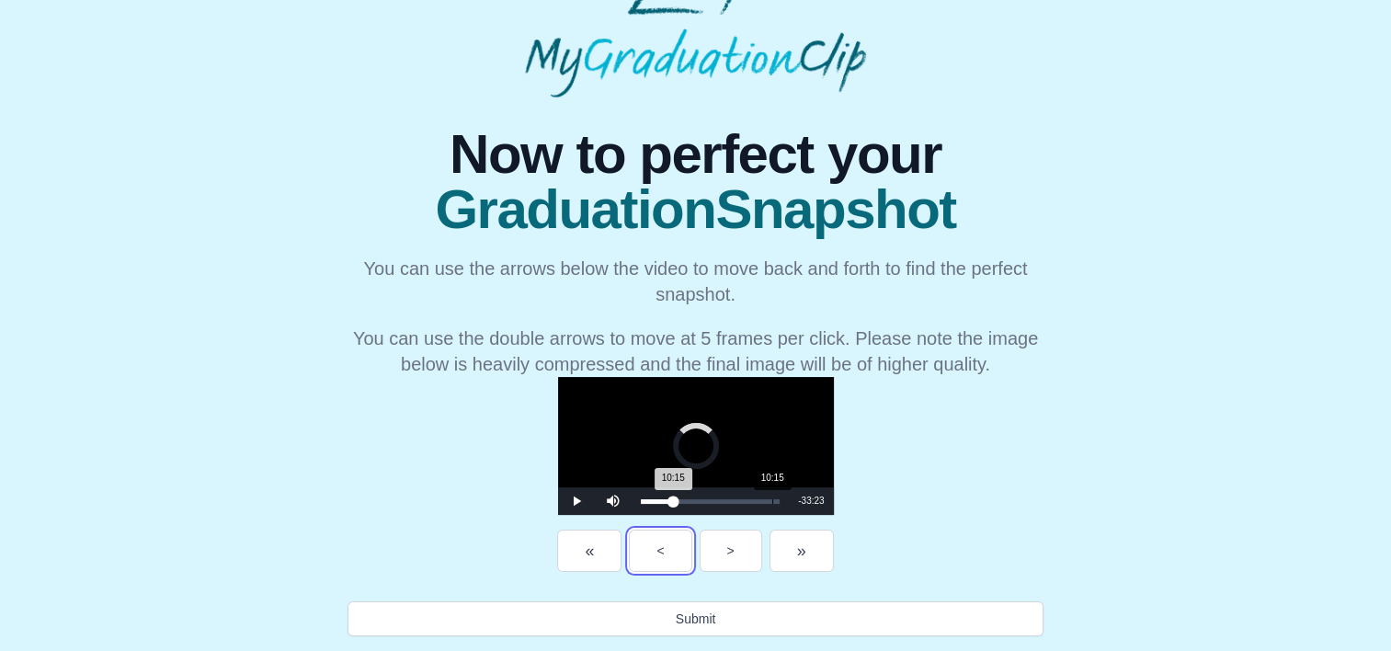
click at [641, 500] on div "10:15 Progress : 0%" at bounding box center [657, 501] width 33 height 5
click at [641, 502] on div "10:02 Progress : 0%" at bounding box center [657, 501] width 33 height 5
click at [641, 499] on div "10:04 Progress : 0%" at bounding box center [657, 501] width 32 height 5
click at [641, 499] on div "09:19 Progress : 0%" at bounding box center [656, 501] width 31 height 5
click at [641, 499] on div "09:21 Progress : 0%" at bounding box center [656, 501] width 30 height 5
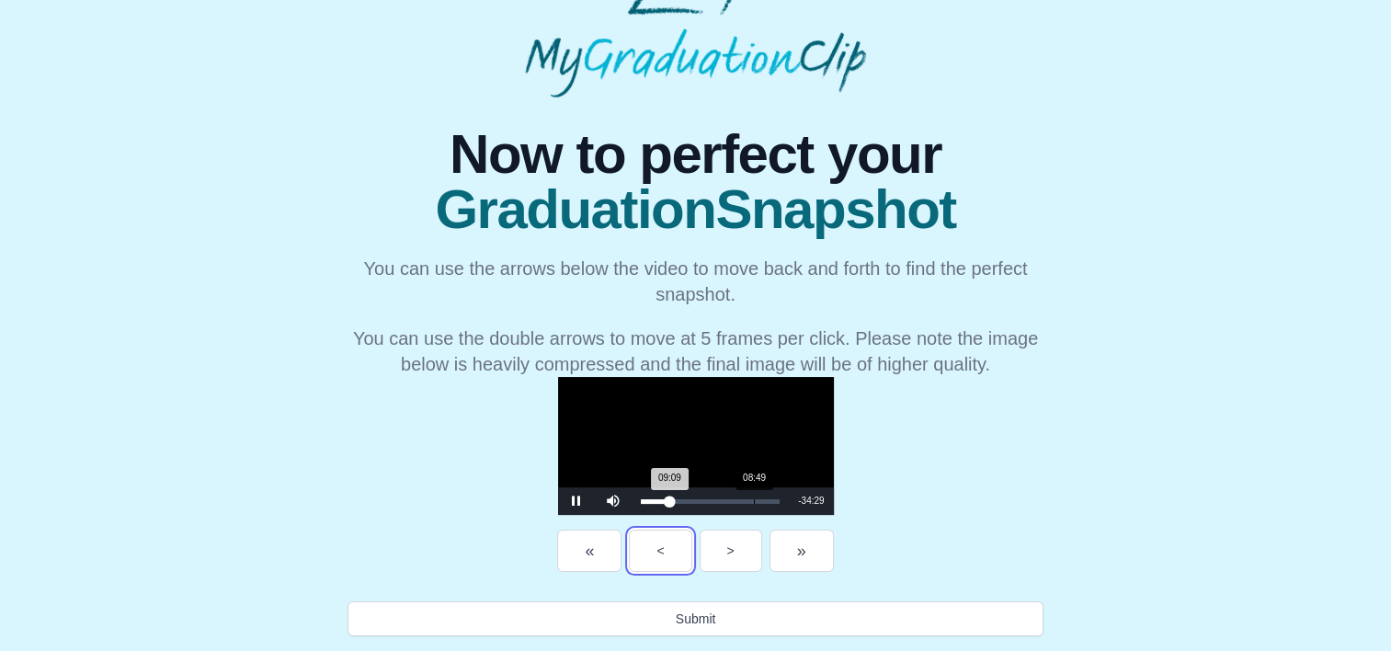
click at [641, 499] on div "09:09 Progress : 0%" at bounding box center [655, 501] width 29 height 5
click at [641, 501] on div "08:47 Progress : 0%" at bounding box center [655, 501] width 29 height 5
click at [641, 500] on div "08:02 Progress : 0%" at bounding box center [654, 501] width 27 height 5
click at [641, 500] on div "08:03 Progress : 0%" at bounding box center [654, 501] width 26 height 5
click at [641, 500] on div "Loaded : 0% 07:19 07:19 Progress : 0%" at bounding box center [711, 501] width 140 height 5
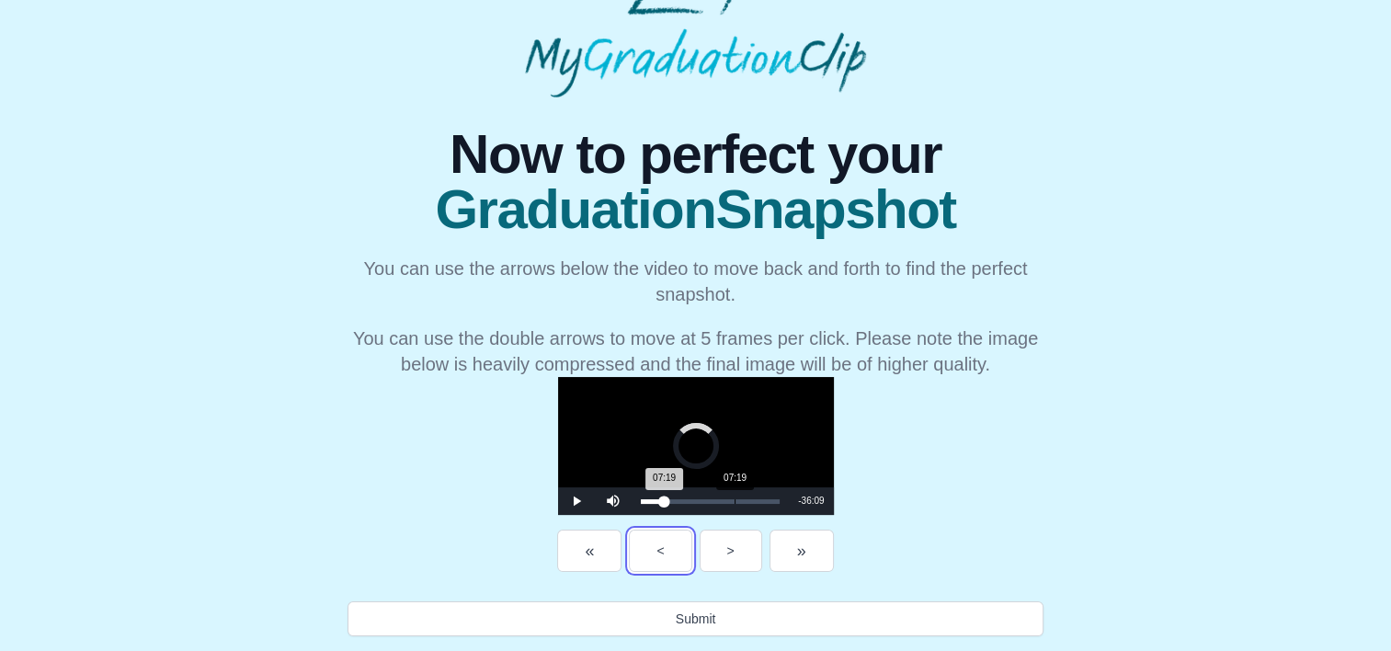
click at [641, 499] on div "07:19 Progress : 0%" at bounding box center [653, 501] width 24 height 5
click at [641, 499] on div "06:53 Progress : 0%" at bounding box center [653, 501] width 24 height 5
click at [641, 500] on div "06:55 Progress : 0%" at bounding box center [652, 501] width 22 height 5
click at [641, 500] on div "06:24 Progress : 0%" at bounding box center [651, 501] width 20 height 5
click at [641, 501] on div "05:31 Progress : 0%" at bounding box center [650, 501] width 19 height 5
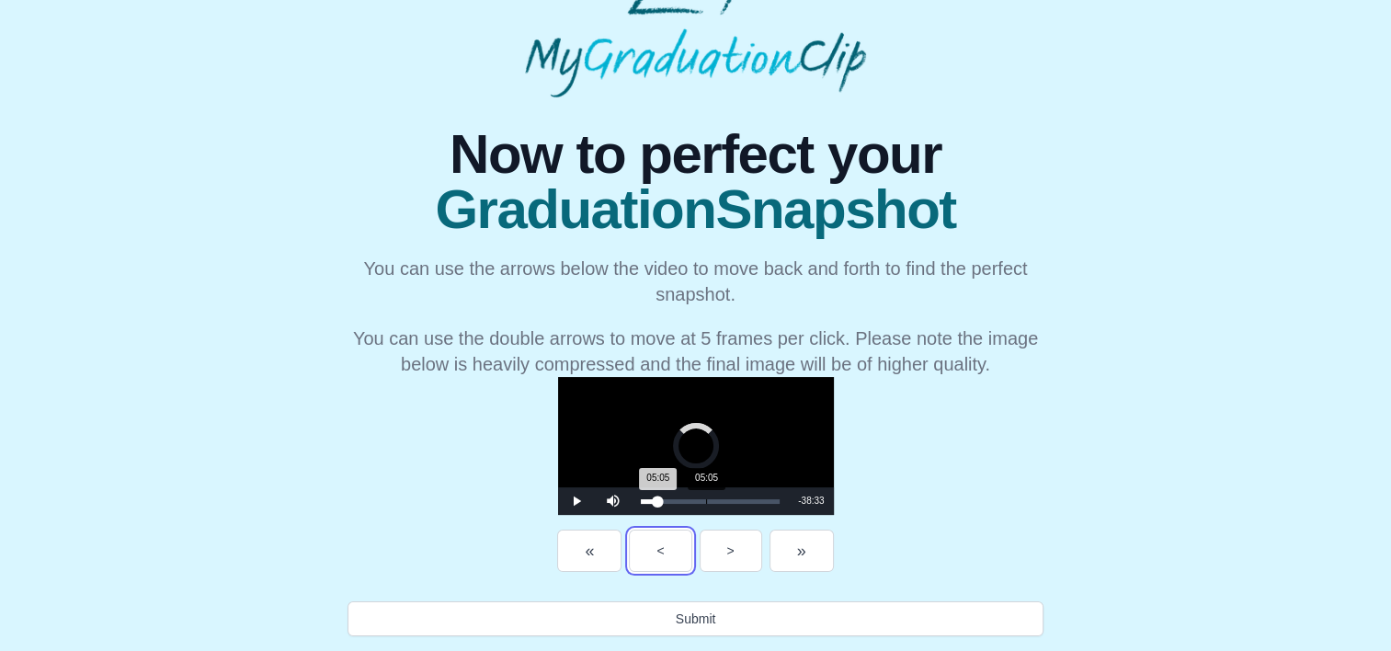
click at [641, 501] on div "05:05 Progress : 0%" at bounding box center [649, 501] width 17 height 5
click at [641, 500] on div "05:07 Progress : 0%" at bounding box center [649, 501] width 17 height 5
click at [641, 500] on div "04:31 Progress : 0%" at bounding box center [649, 501] width 16 height 5
click at [641, 500] on div "04:14 Progress : 0%" at bounding box center [648, 501] width 15 height 5
click at [641, 499] on div "03:39 Progress : 0%" at bounding box center [648, 501] width 14 height 5
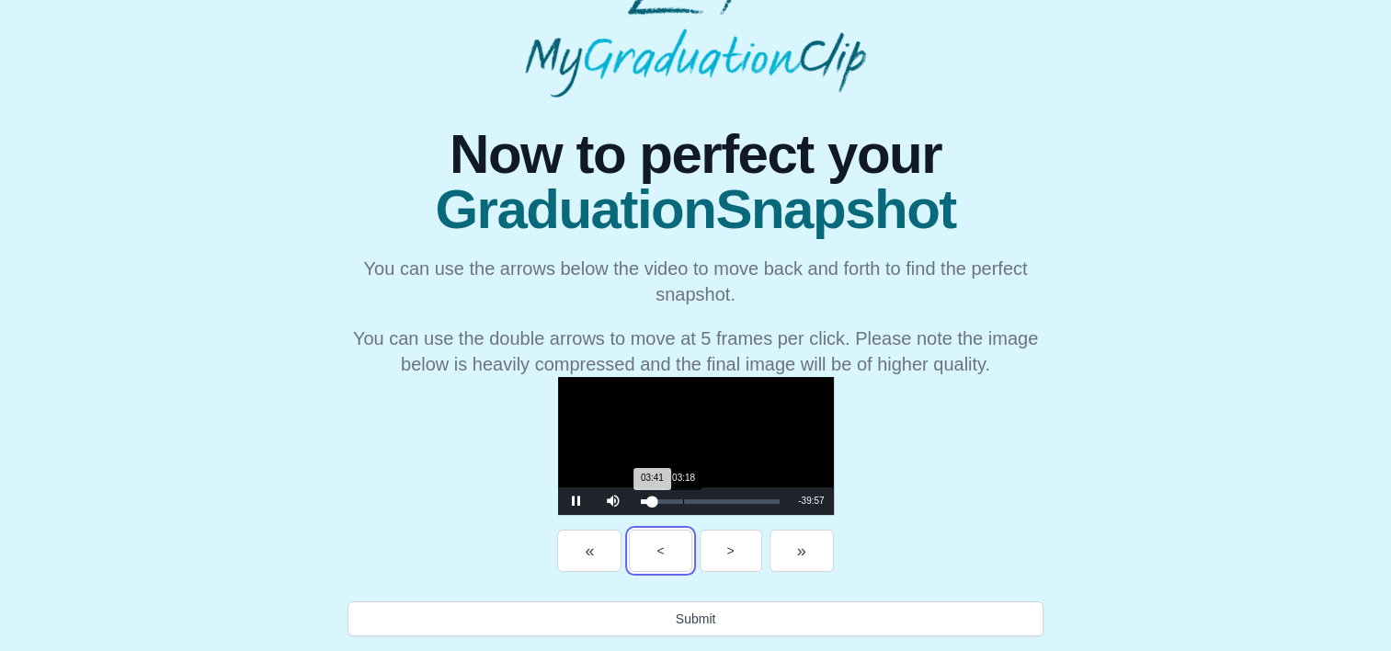
click at [641, 500] on div "03:41 Progress : 0%" at bounding box center [647, 501] width 12 height 5
click at [641, 501] on div "02:47 Progress : 0%" at bounding box center [646, 501] width 11 height 5
click at [641, 501] on div "02:35 Progress : 0%" at bounding box center [645, 501] width 9 height 5
click at [641, 501] on div "02:36 Progress : 0%" at bounding box center [645, 501] width 8 height 5
click at [641, 500] on div "02:17 Progress : 0%" at bounding box center [644, 501] width 7 height 5
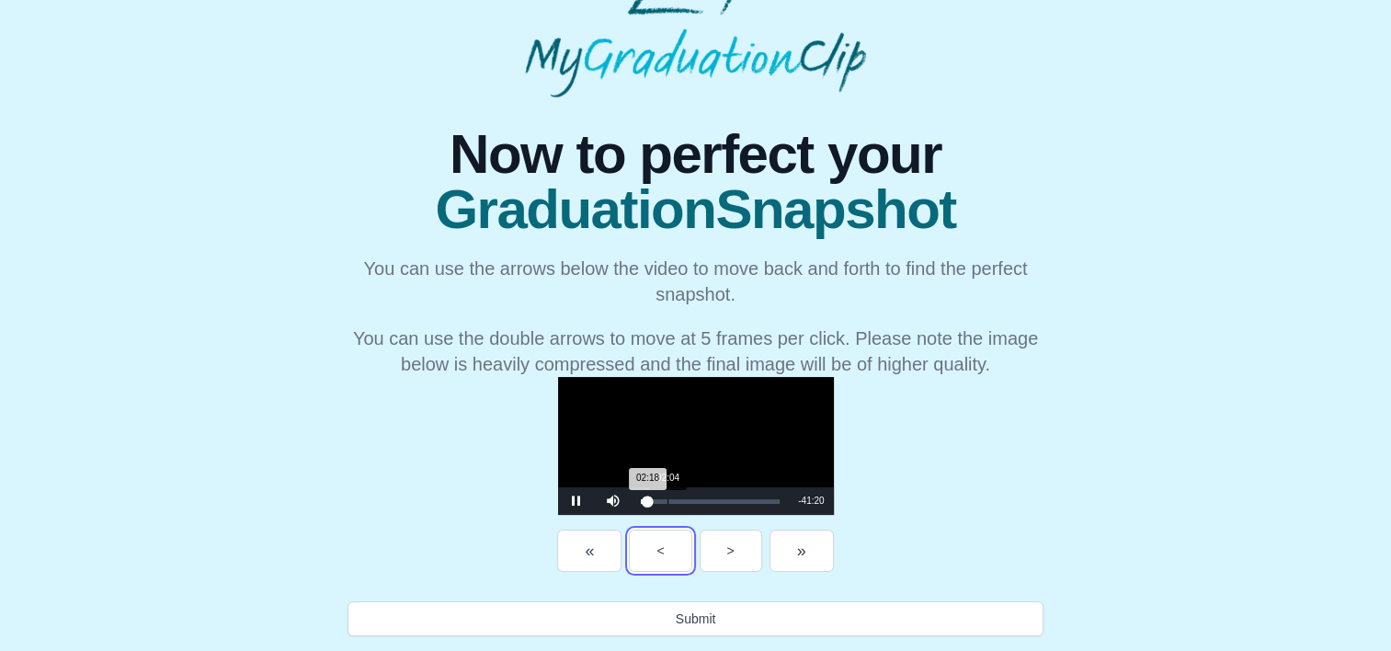
click at [641, 500] on div "02:18 Progress : 0%" at bounding box center [644, 501] width 7 height 5
click at [641, 501] on div "01:43 Progress : 0%" at bounding box center [644, 501] width 6 height 5
click at [641, 501] on div "01:49 Progress : 0%" at bounding box center [644, 501] width 6 height 5
click at [641, 502] on div "01:34 Progress : 0%" at bounding box center [644, 501] width 6 height 5
click at [641, 502] on div "01:26 Progress : 0%" at bounding box center [644, 501] width 6 height 5
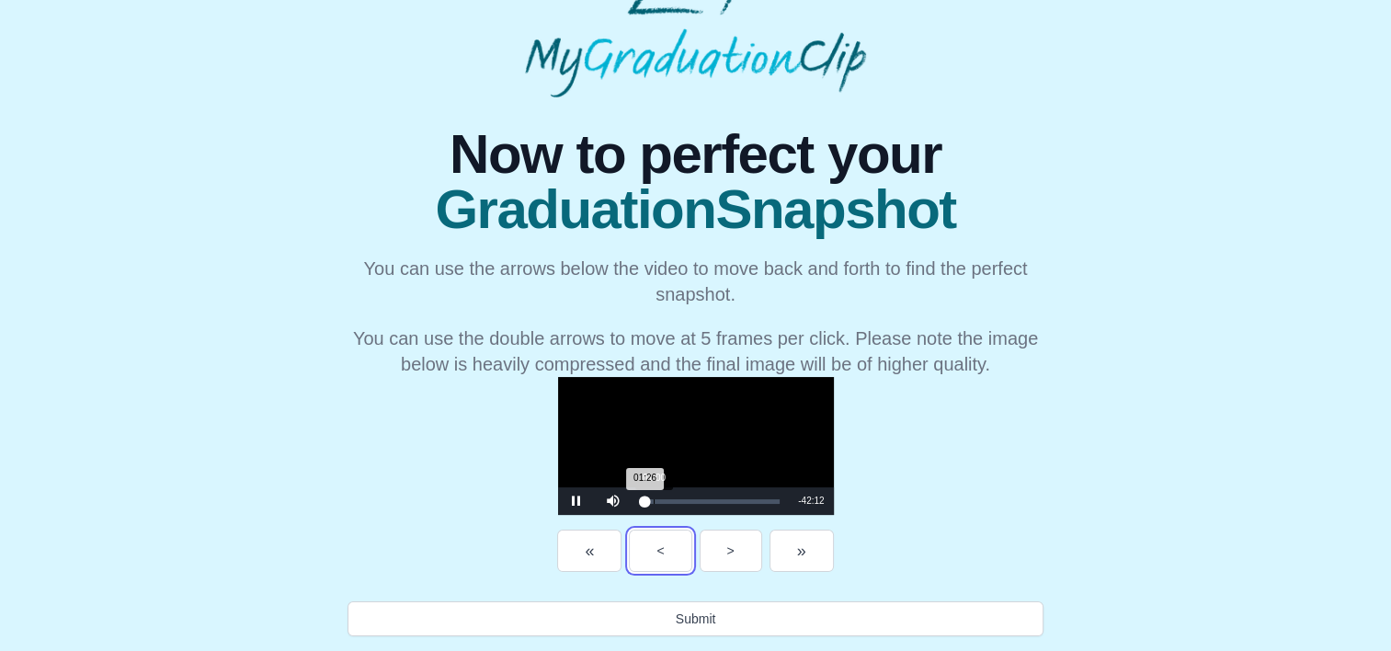
click at [641, 502] on div "01:26 Progress : 0%" at bounding box center [643, 501] width 5 height 5
click at [641, 501] on div "00:51 Progress : 0%" at bounding box center [642, 501] width 3 height 5
click at [641, 503] on div "00:38 Progress : 0%" at bounding box center [642, 501] width 3 height 5
click at [641, 500] on div "00:17 Progress : 0%" at bounding box center [642, 501] width 3 height 5
click at [641, 499] on div "00:27 Progress : 0%" at bounding box center [642, 501] width 2 height 5
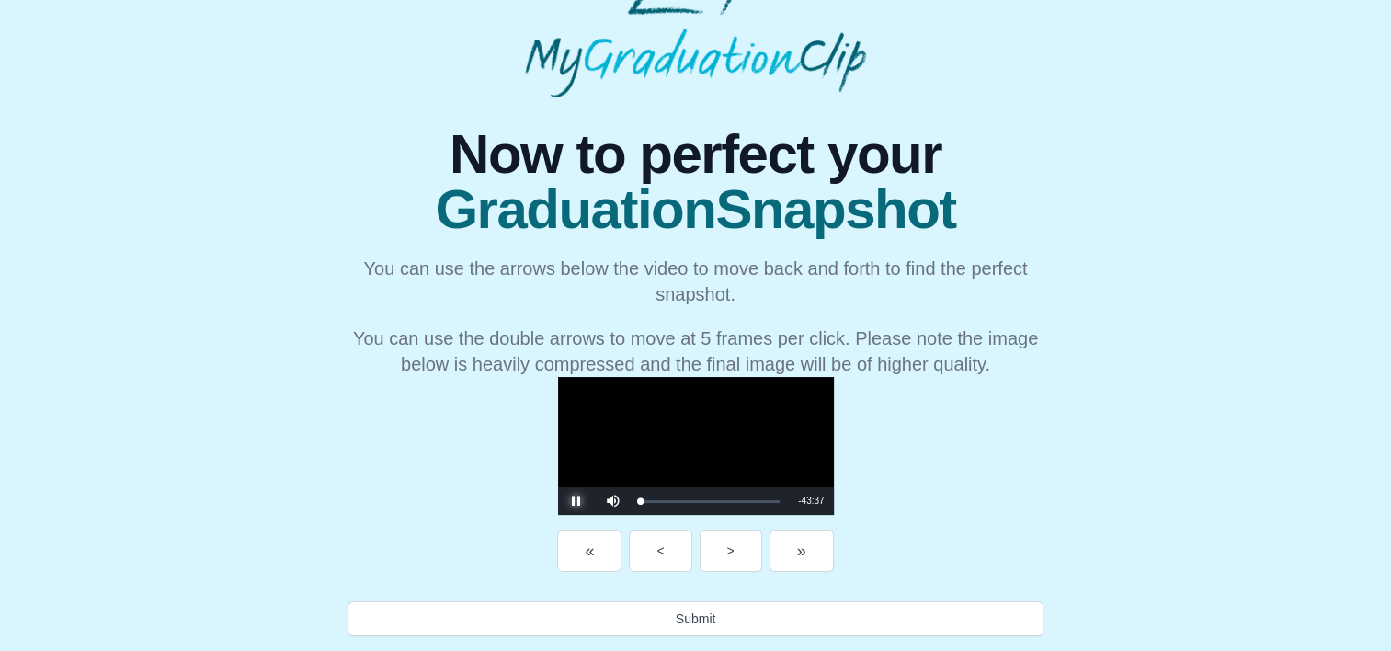
click at [577, 501] on span "Video Player" at bounding box center [577, 501] width 0 height 0
drag, startPoint x: 489, startPoint y: 497, endPoint x: 500, endPoint y: 501, distance: 12.0
click at [632, 501] on div "Loaded : 0% 05:27 16:00 Progress : 0%" at bounding box center [711, 501] width 158 height 28
click at [632, 497] on div "Loaded : 0% 03:05 05:31 Progress : 0%" at bounding box center [711, 501] width 158 height 28
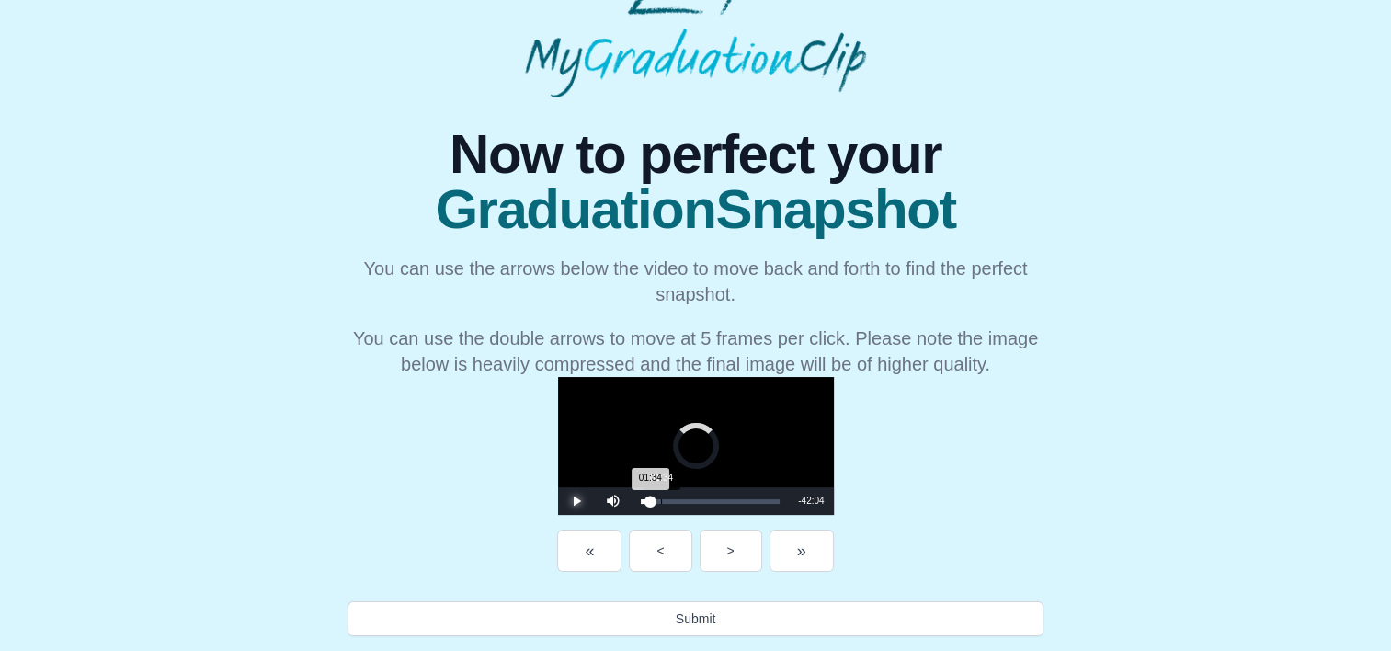
click at [632, 496] on div "Loaded : 0% 01:34 01:34 Progress : 0%" at bounding box center [711, 501] width 158 height 28
drag, startPoint x: 451, startPoint y: 496, endPoint x: 440, endPoint y: 495, distance: 10.2
click at [641, 499] on div "00:47 Progress : 0%" at bounding box center [642, 501] width 3 height 5
click at [632, 494] on div "Loaded : 0% 01:43 01:43 Progress : 0%" at bounding box center [711, 501] width 158 height 28
click at [632, 497] on div "Loaded : 0% 00:43 00:43 Progress : 0%" at bounding box center [711, 501] width 158 height 28
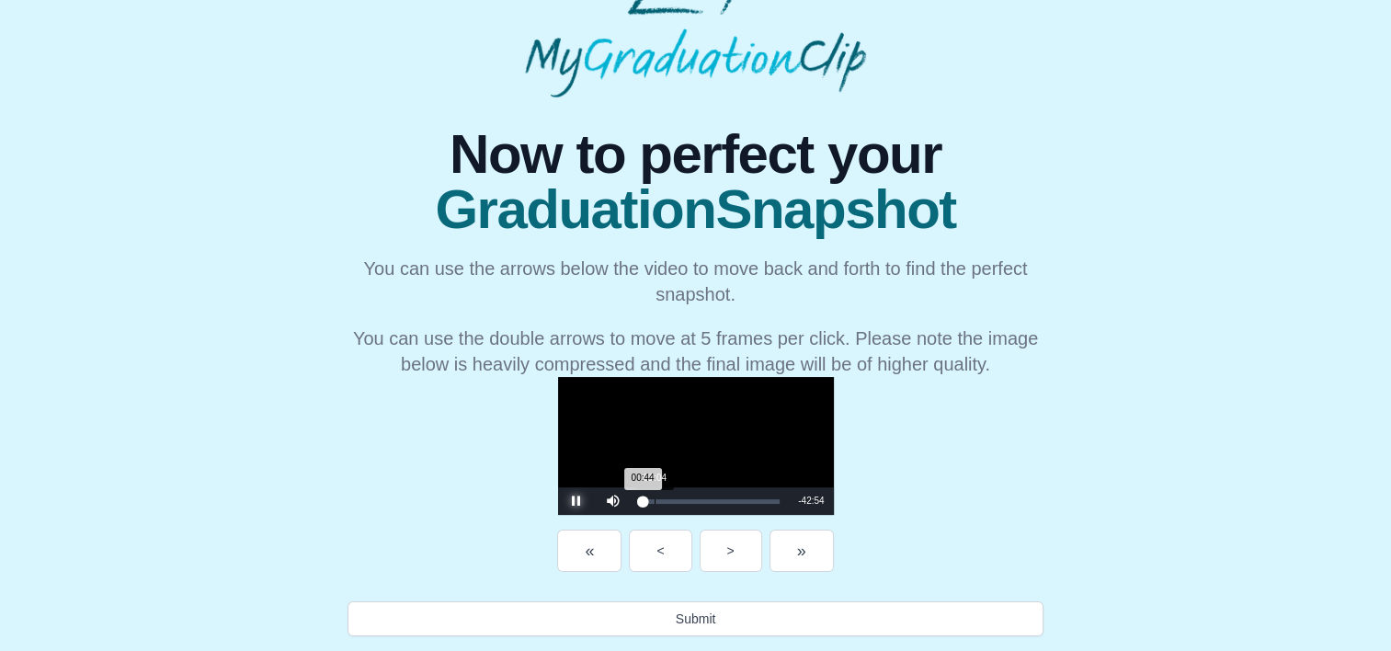
click at [641, 499] on div "00:44 Progress : 0%" at bounding box center [642, 501] width 3 height 5
click at [632, 495] on div "Loaded : 0% 00:47 00:47 Progress : 0%" at bounding box center [711, 501] width 158 height 28
click at [632, 500] on div "Loaded : 0% 00:00 00:00 Progress : 0%" at bounding box center [711, 501] width 158 height 28
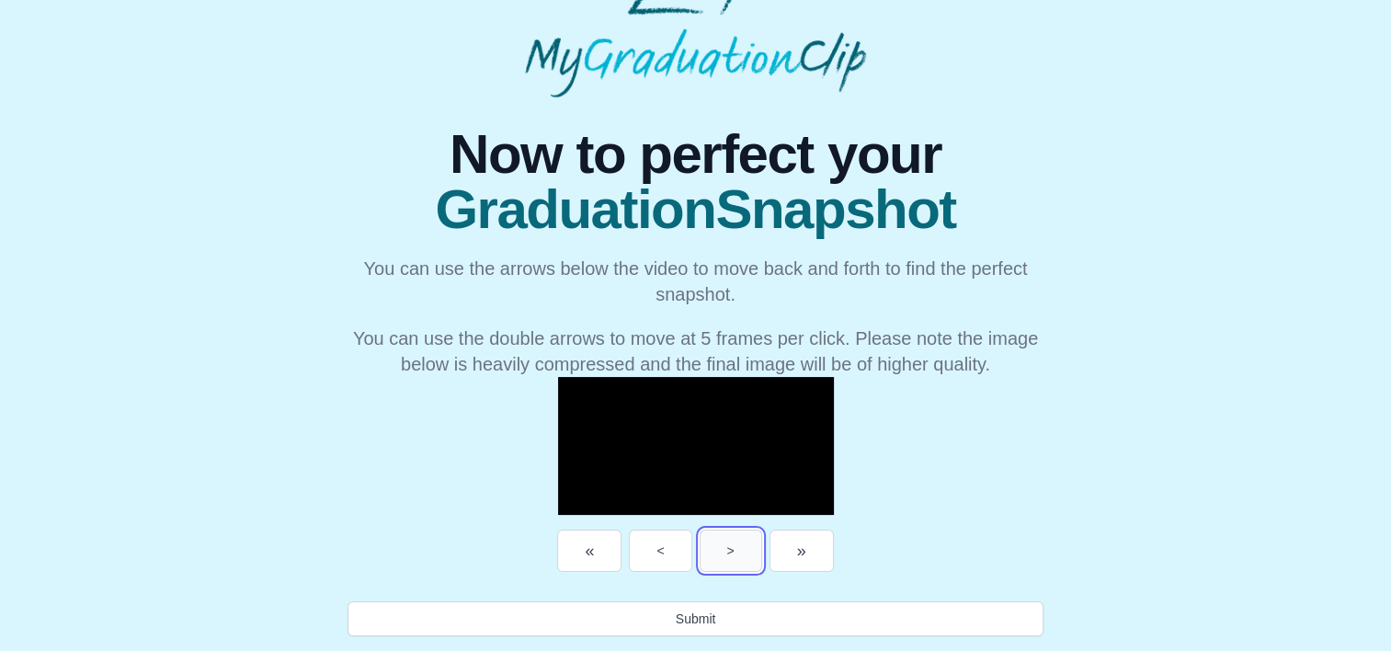
drag, startPoint x: 760, startPoint y: 557, endPoint x: 714, endPoint y: 537, distance: 49.4
click at [714, 537] on button ">" at bounding box center [731, 551] width 63 height 42
click at [762, 543] on button ">" at bounding box center [731, 551] width 63 height 42
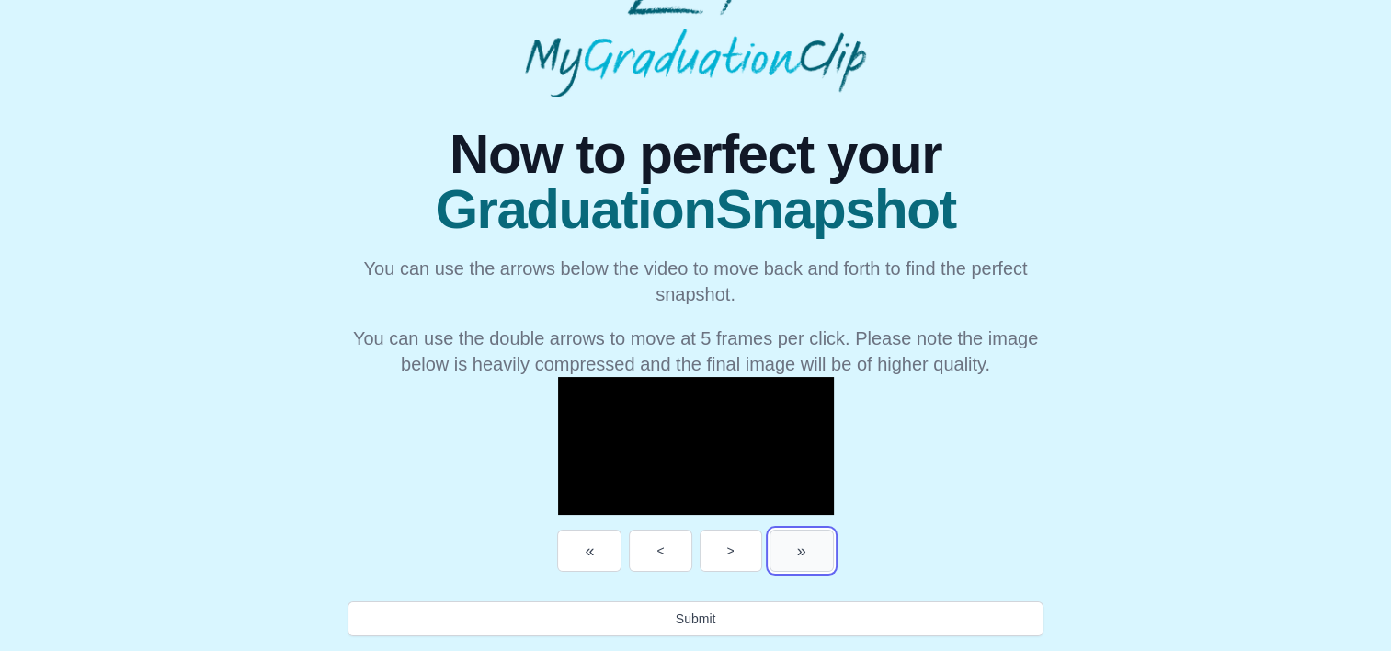
click at [834, 545] on button "»" at bounding box center [802, 551] width 64 height 42
click at [632, 496] on div "Loaded : 0% 03:48 00:20 Progress : 0%" at bounding box center [711, 501] width 158 height 28
click at [632, 497] on div "Loaded : 0% 04:44 03:53 Progress : 0%" at bounding box center [711, 501] width 158 height 28
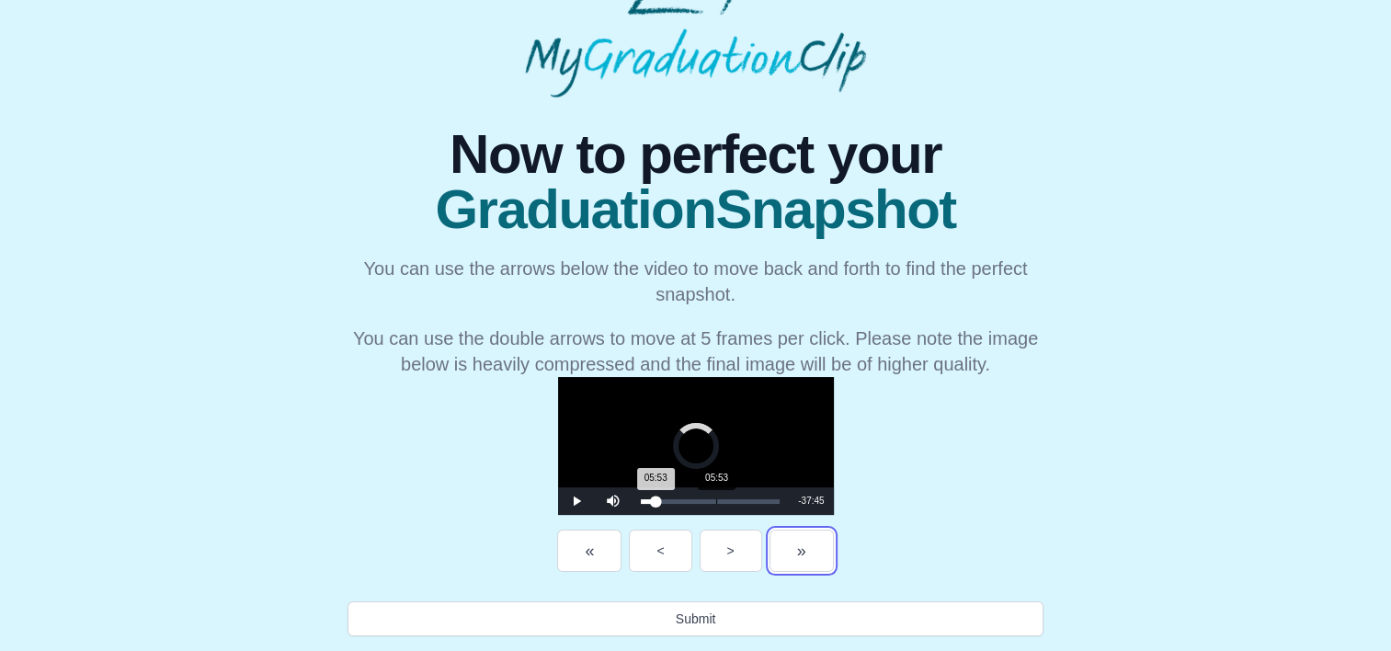
click at [632, 498] on div "Loaded : 0% 05:53 05:53 Progress : 0%" at bounding box center [711, 501] width 158 height 28
click at [731, 500] on div "07:01" at bounding box center [731, 501] width 1 height 5
click at [641, 499] on div "07:24 Progress : 0%" at bounding box center [653, 501] width 24 height 5
click at [632, 497] on div "Loaded : 0% 07:36 06:55 Progress : 0%" at bounding box center [711, 501] width 158 height 28
click at [641, 499] on div "07:41 Progress : 0%" at bounding box center [653, 501] width 25 height 5
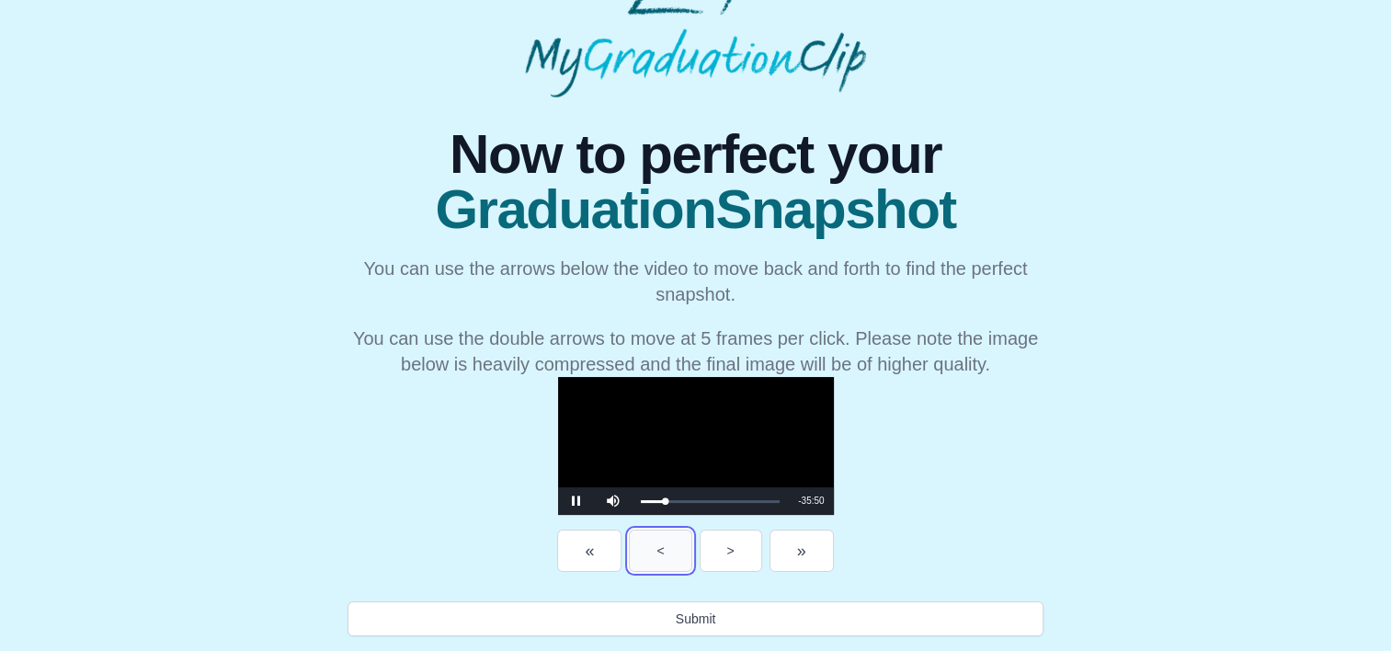
click at [629, 548] on button "<" at bounding box center [660, 551] width 63 height 42
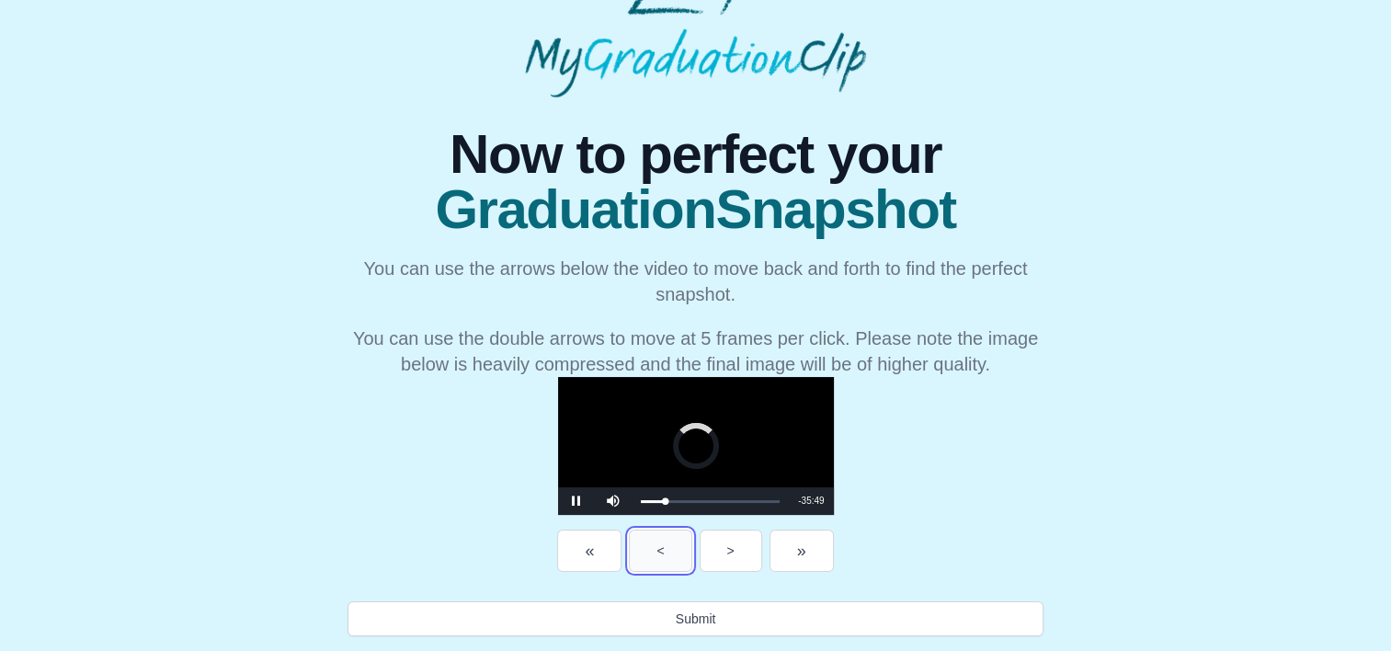
click at [629, 548] on button "<" at bounding box center [660, 551] width 63 height 42
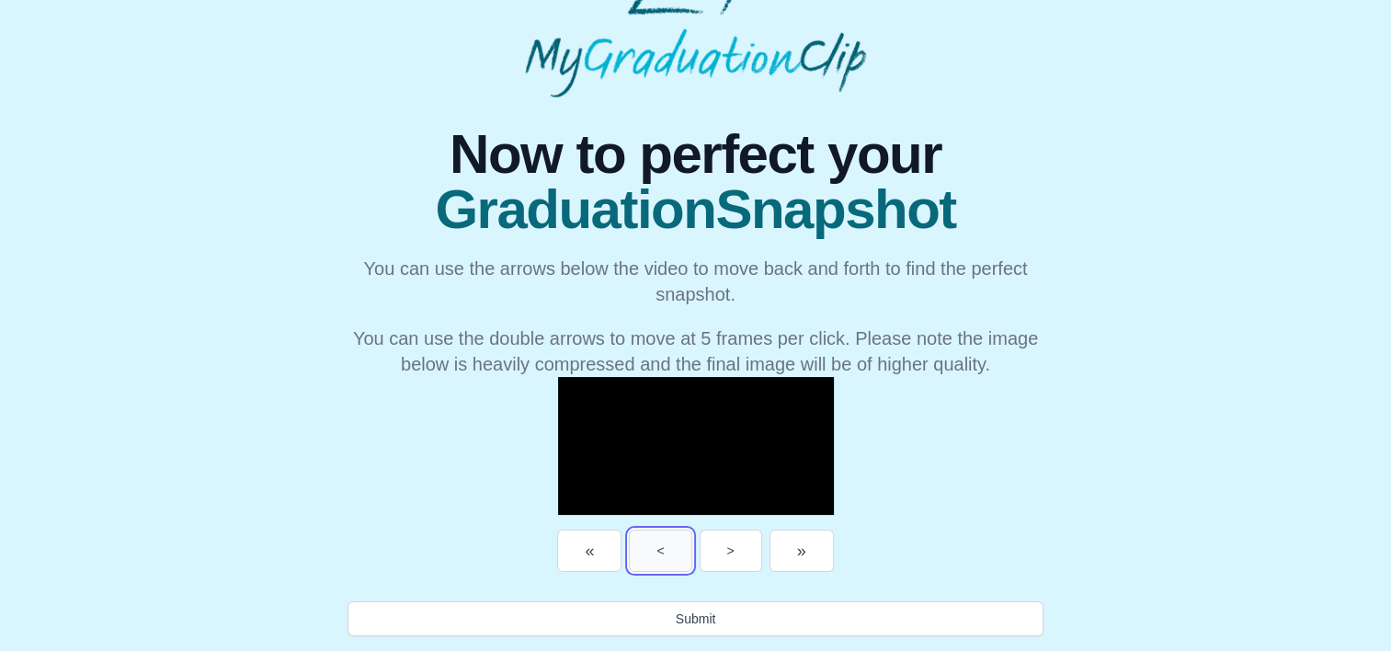
click at [629, 548] on button "<" at bounding box center [660, 551] width 63 height 42
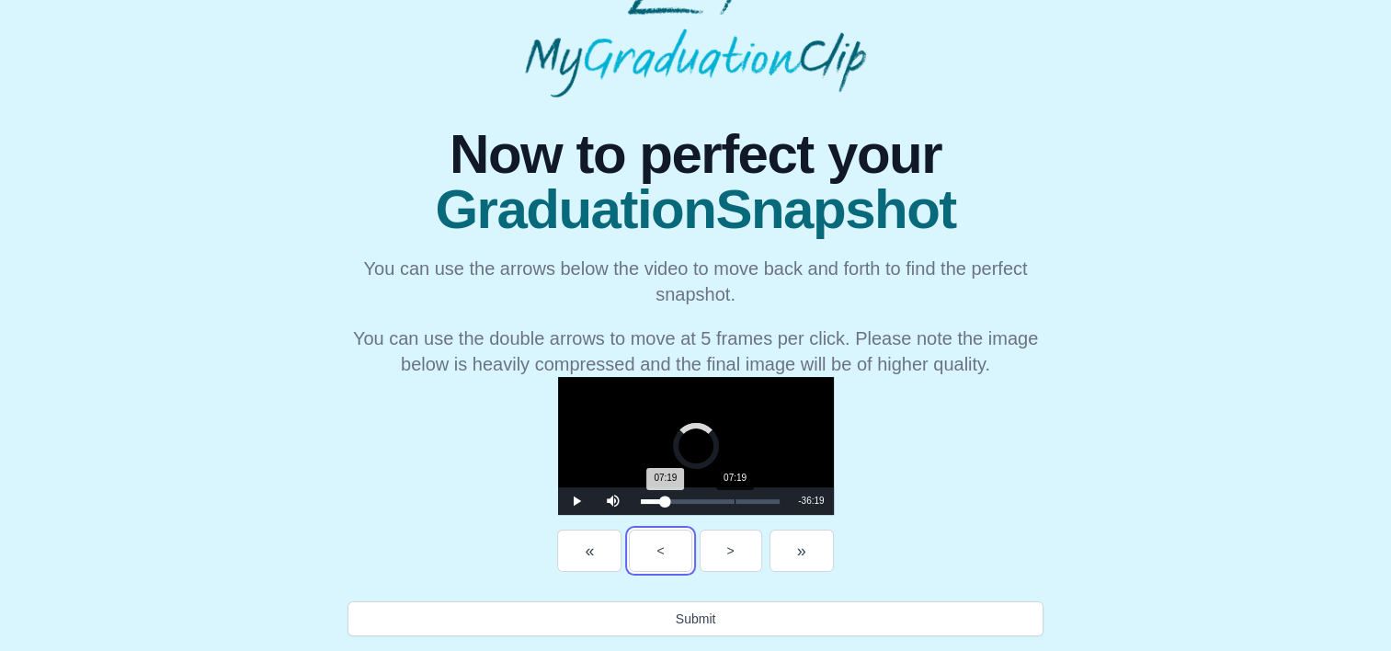
click at [641, 504] on div "07:19 Progress : 0%" at bounding box center [653, 501] width 25 height 5
click at [641, 499] on div "06:57 Progress : 0%" at bounding box center [653, 501] width 24 height 5
click at [641, 499] on div "06:58 Progress : 0%" at bounding box center [652, 501] width 22 height 5
click at [641, 499] on div "05:53 Progress : 0%" at bounding box center [651, 501] width 20 height 5
click at [641, 500] on div "05:56 Progress : 0%" at bounding box center [650, 501] width 19 height 5
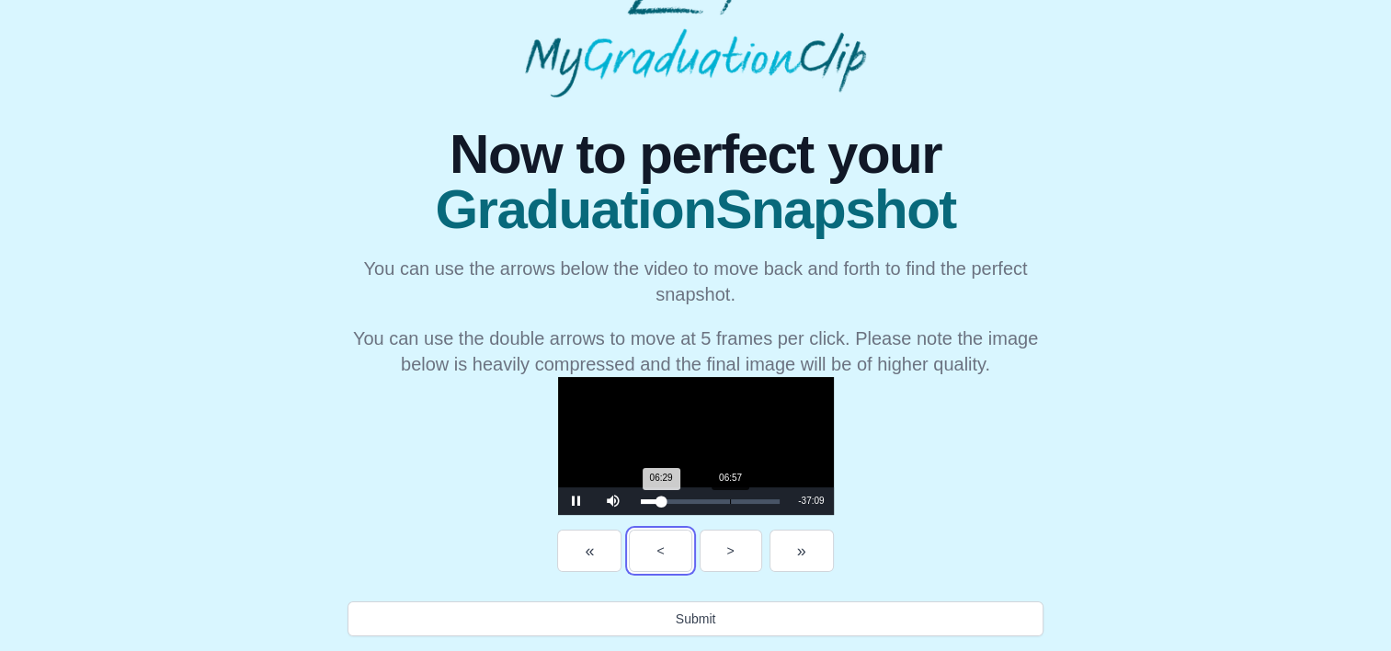
click at [641, 499] on div "06:29 Progress : 0%" at bounding box center [651, 501] width 21 height 5
click at [632, 497] on div "Loaded : 0% 07:32 07:32 Progress : 0%" at bounding box center [711, 501] width 158 height 28
click at [641, 500] on div "07:33 Progress : 0%" at bounding box center [653, 501] width 24 height 5
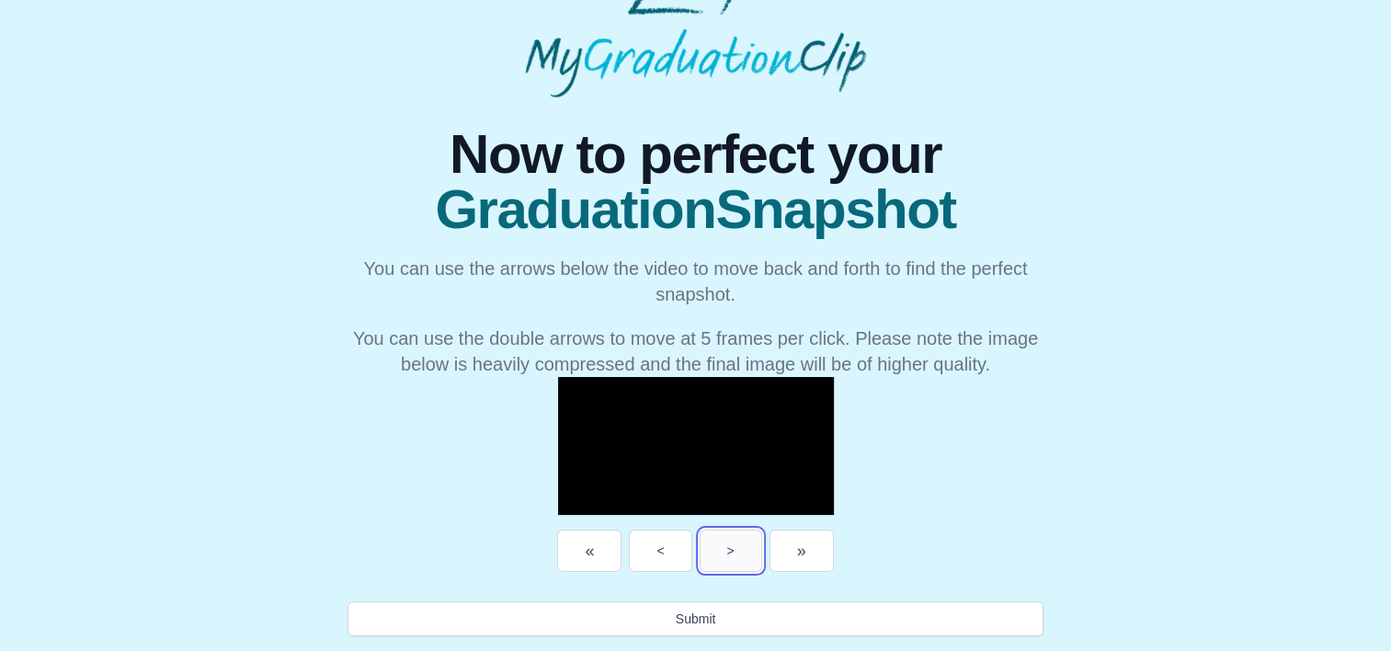
click at [750, 555] on button ">" at bounding box center [731, 551] width 63 height 42
click at [658, 555] on button "<" at bounding box center [660, 551] width 63 height 42
click at [741, 553] on button ">" at bounding box center [731, 551] width 63 height 42
